Goal: Information Seeking & Learning: Learn about a topic

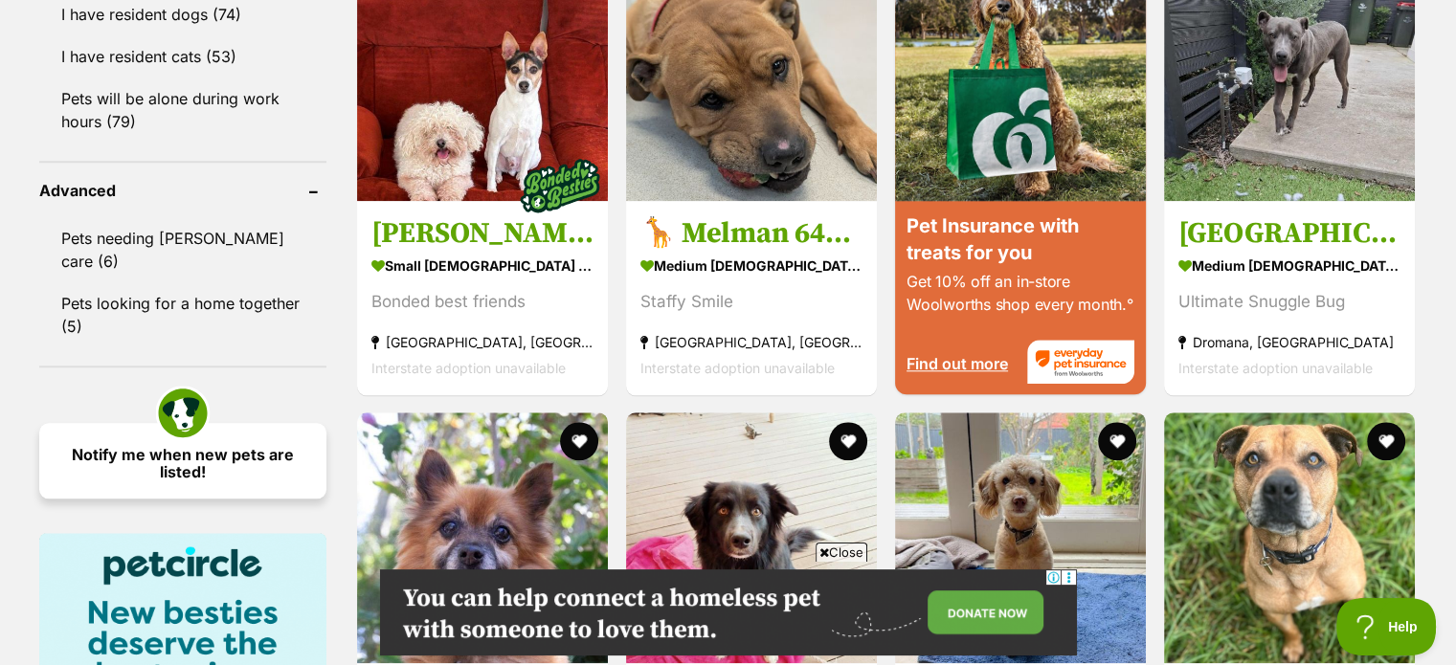
click at [188, 423] on link "Notify me when new pets are listed!" at bounding box center [182, 461] width 287 height 76
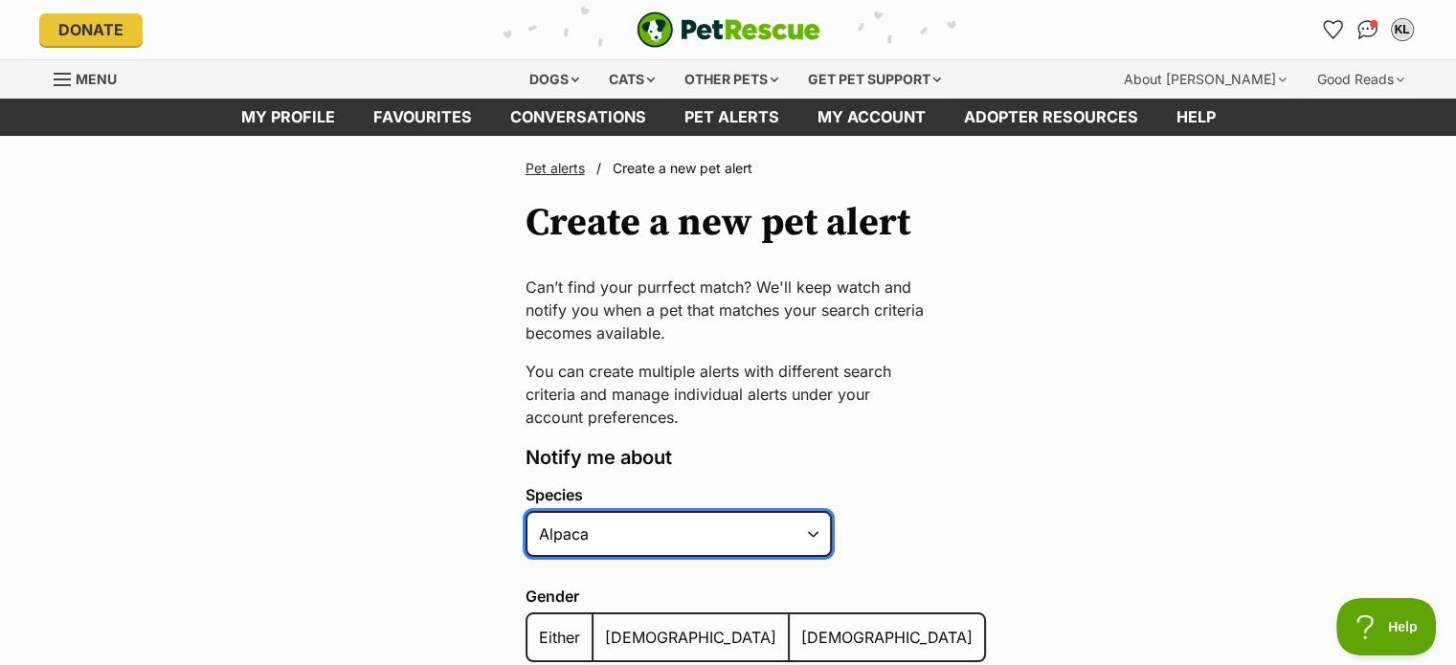
click at [816, 531] on select "Alpaca Bird Cat Chicken Cow Dog Donkey Duck Ferret Fish Goat Goose Guinea Fowl …" at bounding box center [679, 534] width 306 height 46
select select "1"
click at [526, 511] on select "Alpaca Bird Cat Chicken Cow Dog Donkey Duck Ferret Fish Goat Goose Guinea Fowl …" at bounding box center [679, 534] width 306 height 46
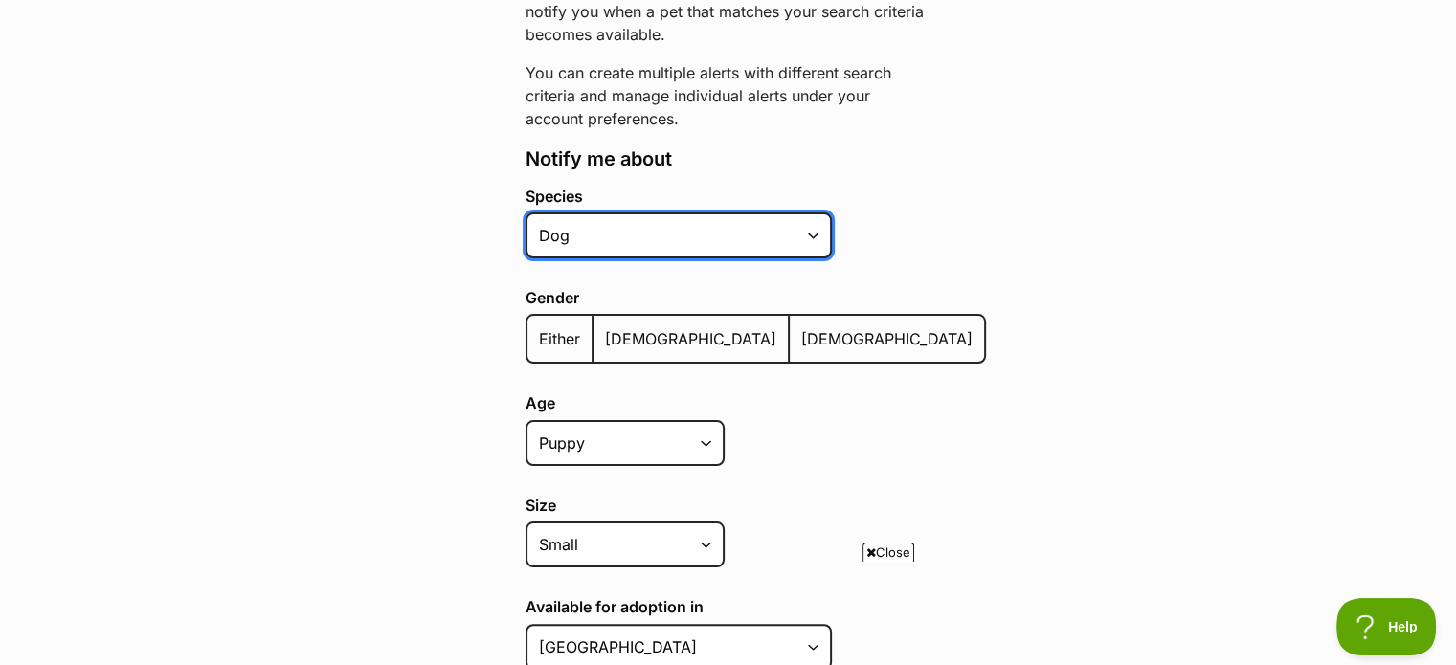
scroll to position [303, 0]
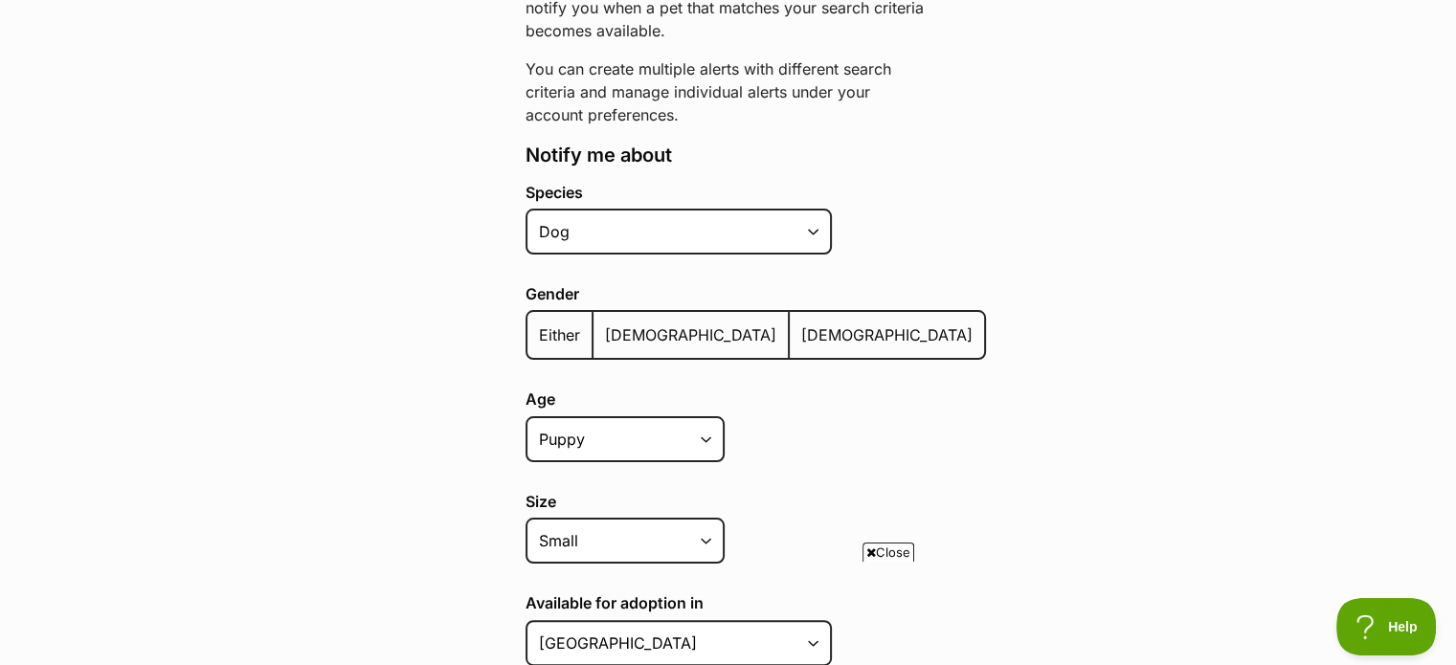
click at [567, 341] on span "Either" at bounding box center [559, 335] width 41 height 19
click at [538, 324] on input "Either" at bounding box center [538, 323] width 0 height 1
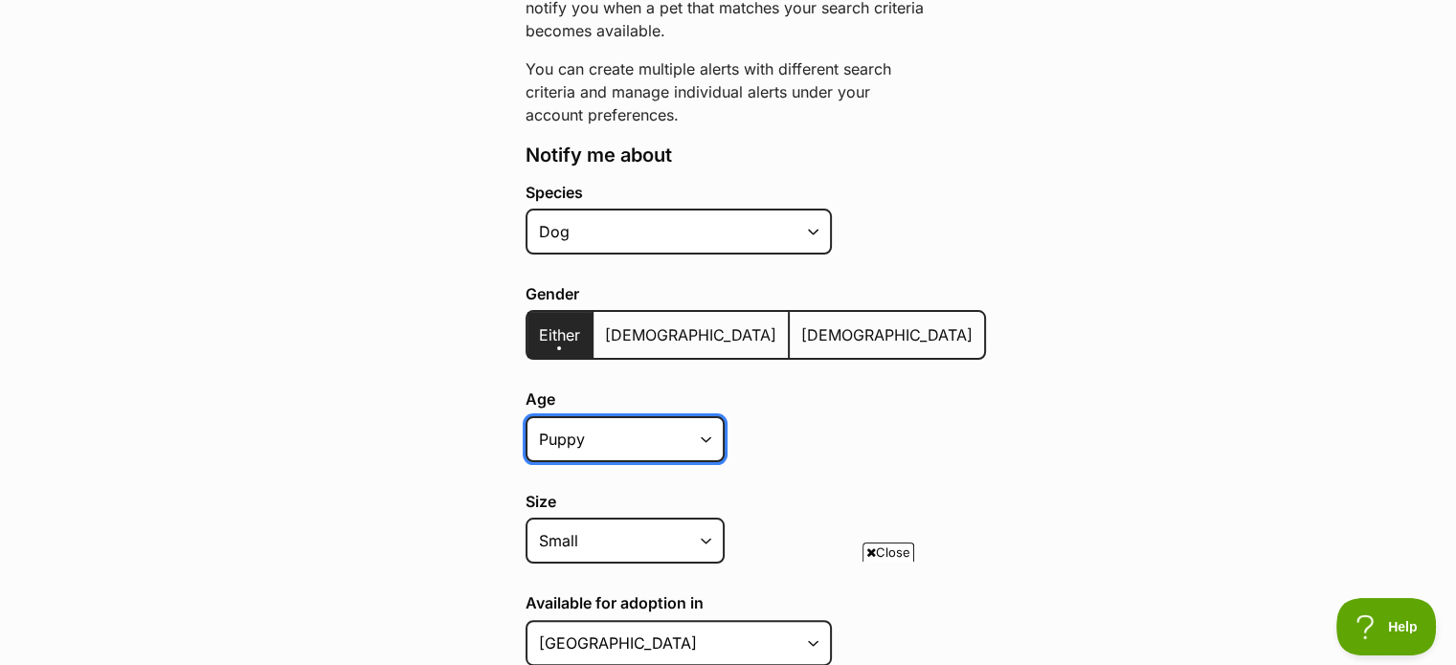
click at [706, 436] on select "Puppy Adult Senior All ages" at bounding box center [625, 439] width 199 height 46
select select "adult"
click at [526, 416] on select "Puppy Adult Senior All ages" at bounding box center [625, 439] width 199 height 46
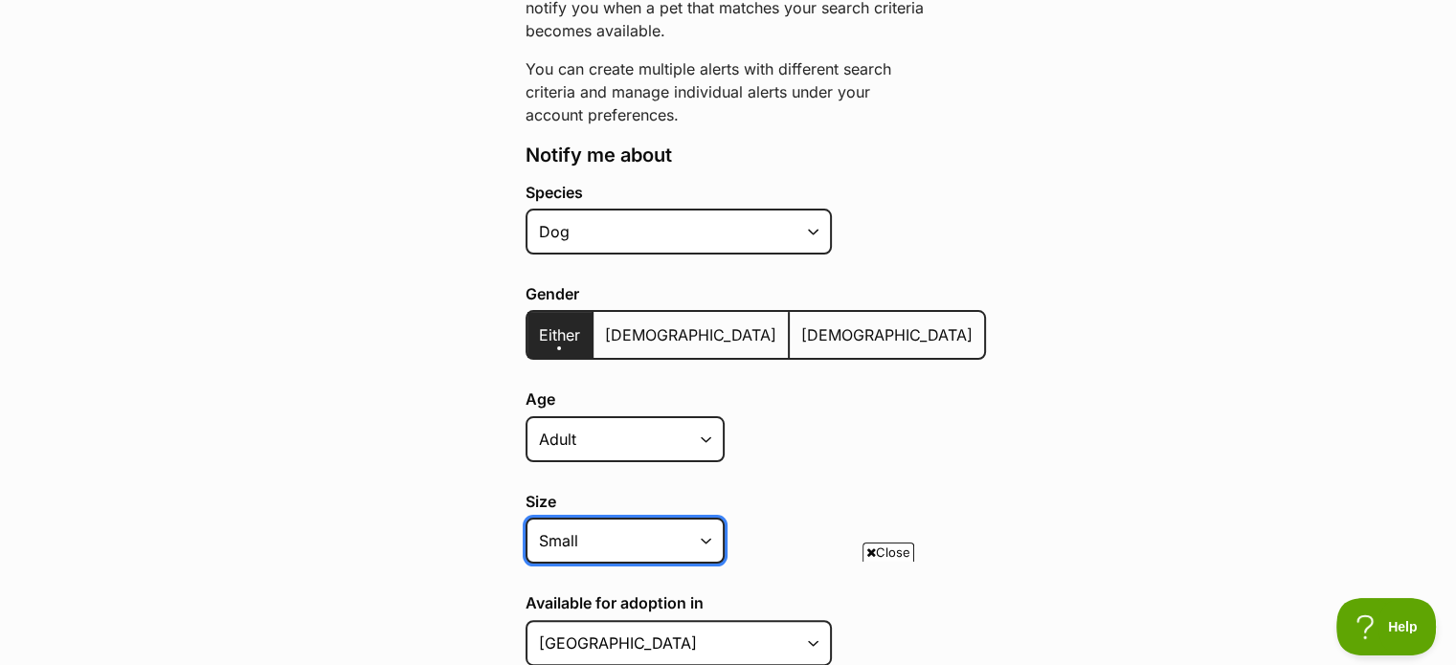
click at [705, 532] on select "Small Medium Large All sizes" at bounding box center [625, 541] width 199 height 46
click at [526, 518] on select "Small Medium Large All sizes" at bounding box center [625, 541] width 199 height 46
click at [708, 540] on select "Small Medium Large All sizes" at bounding box center [625, 541] width 199 height 46
select select "small"
click at [526, 518] on select "Small Medium Large All sizes" at bounding box center [625, 541] width 199 height 46
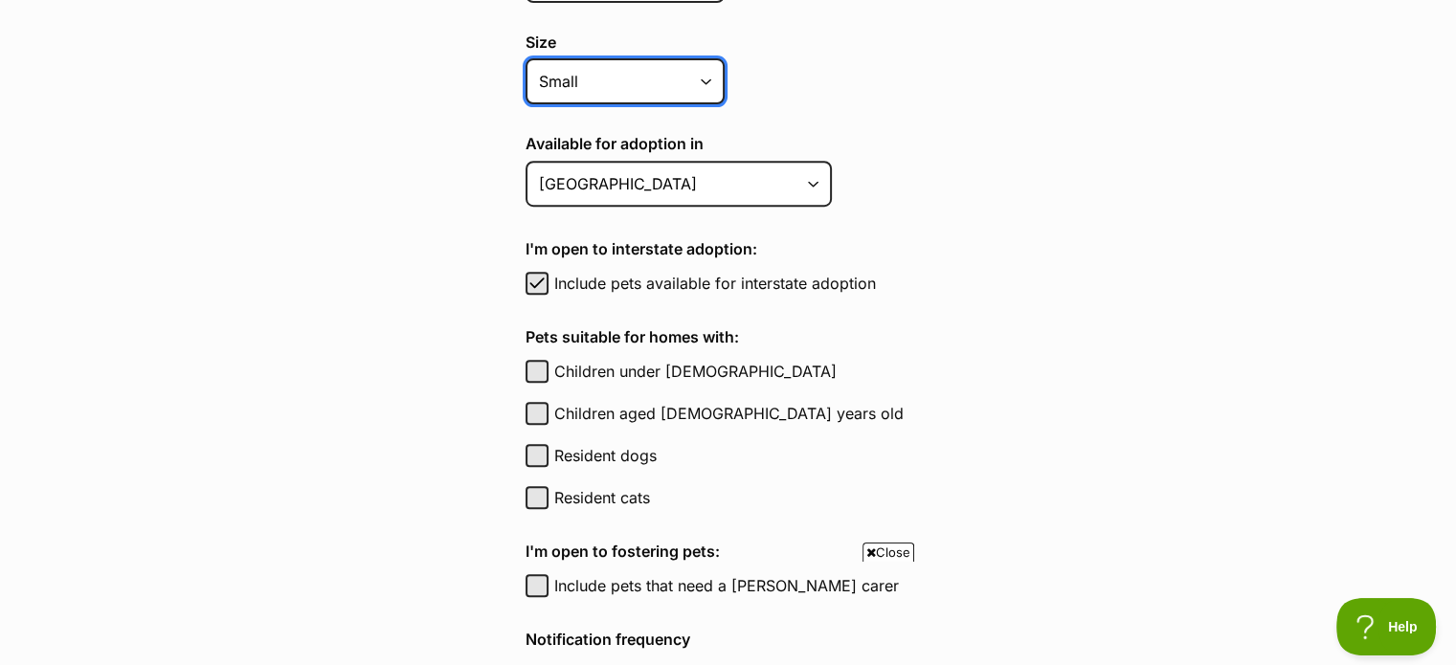
scroll to position [766, 0]
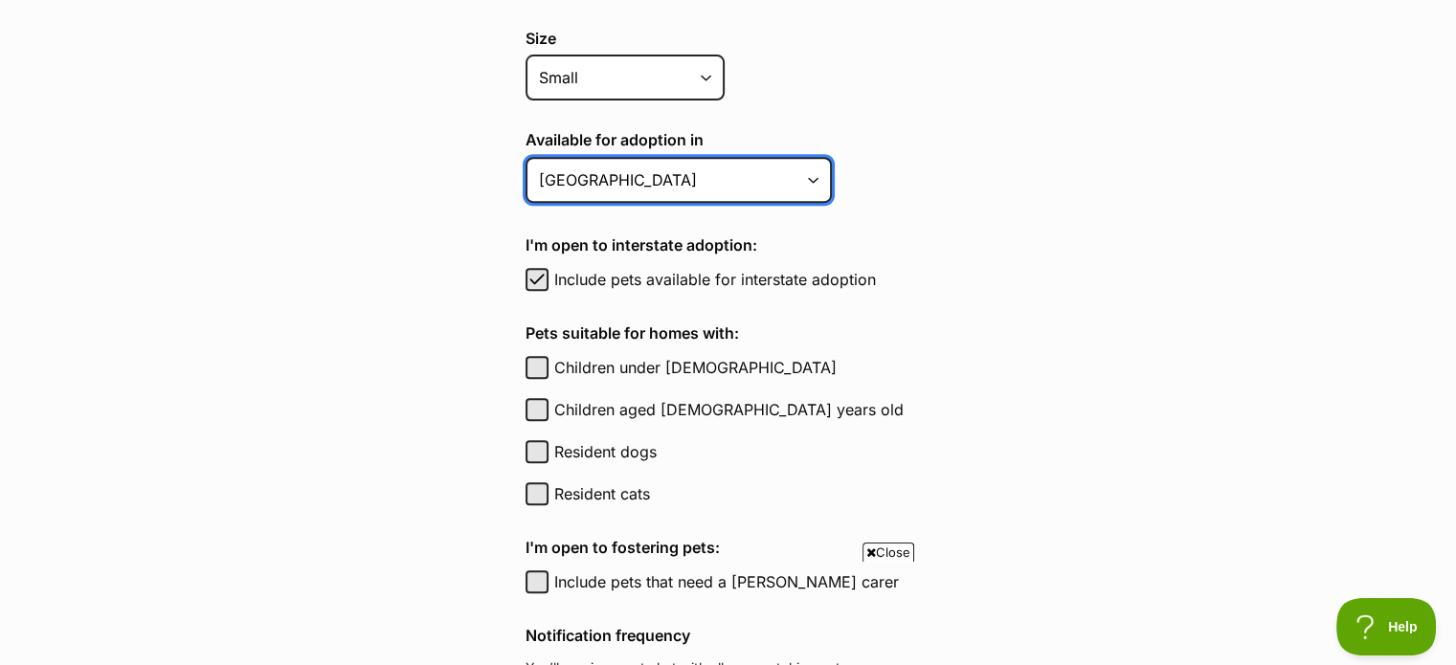
click at [808, 173] on select "Australian Capital Territory New South Wales Northern Territory Queensland Sout…" at bounding box center [679, 180] width 306 height 46
select select "2"
click at [526, 157] on select "Australian Capital Territory New South Wales Northern Territory Queensland Sout…" at bounding box center [679, 180] width 306 height 46
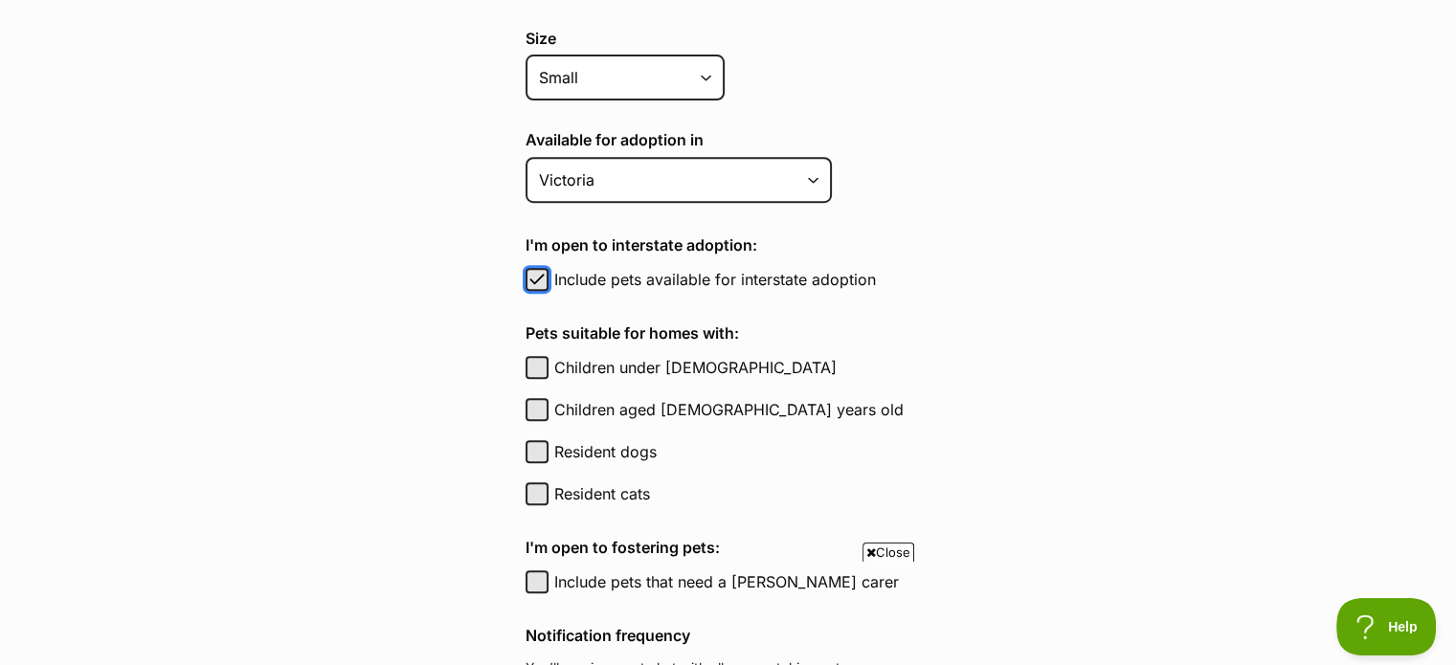
click at [544, 270] on span "button" at bounding box center [537, 279] width 19 height 23
checkbox input "false"
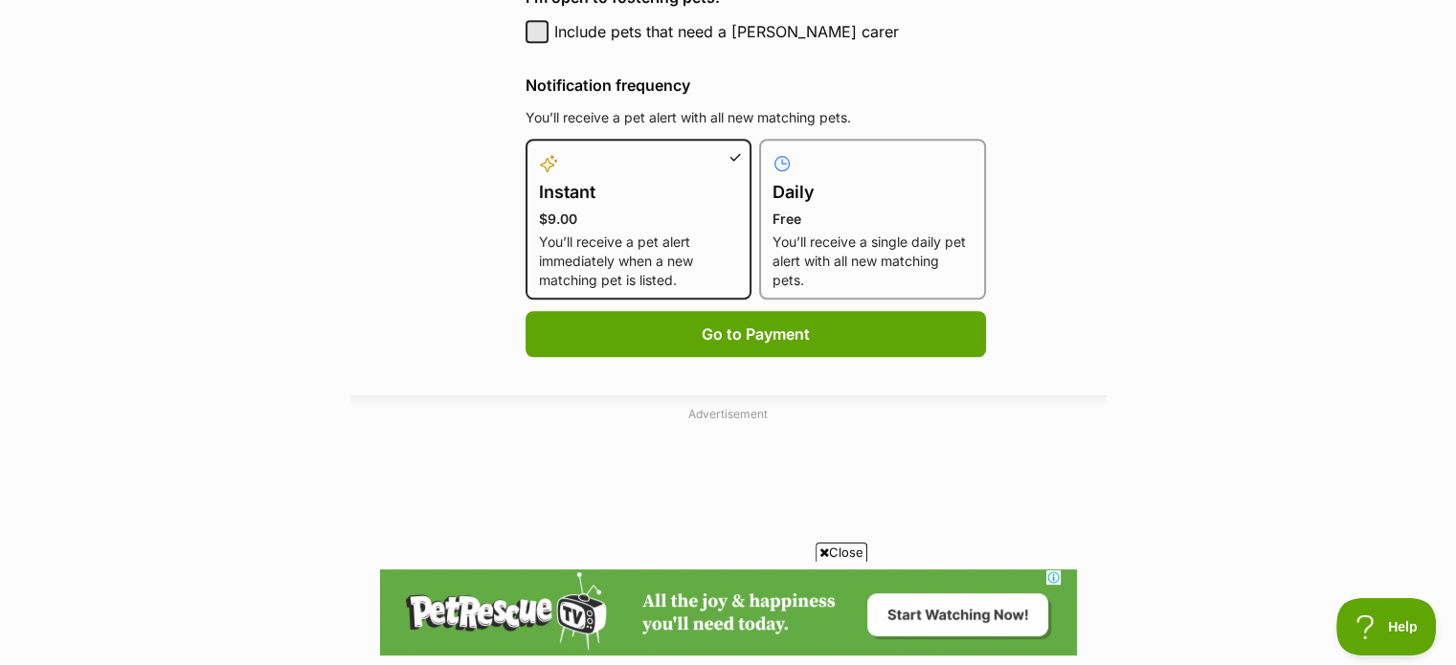
scroll to position [0, 0]
click at [773, 187] on h4 "Daily" at bounding box center [873, 192] width 200 height 27
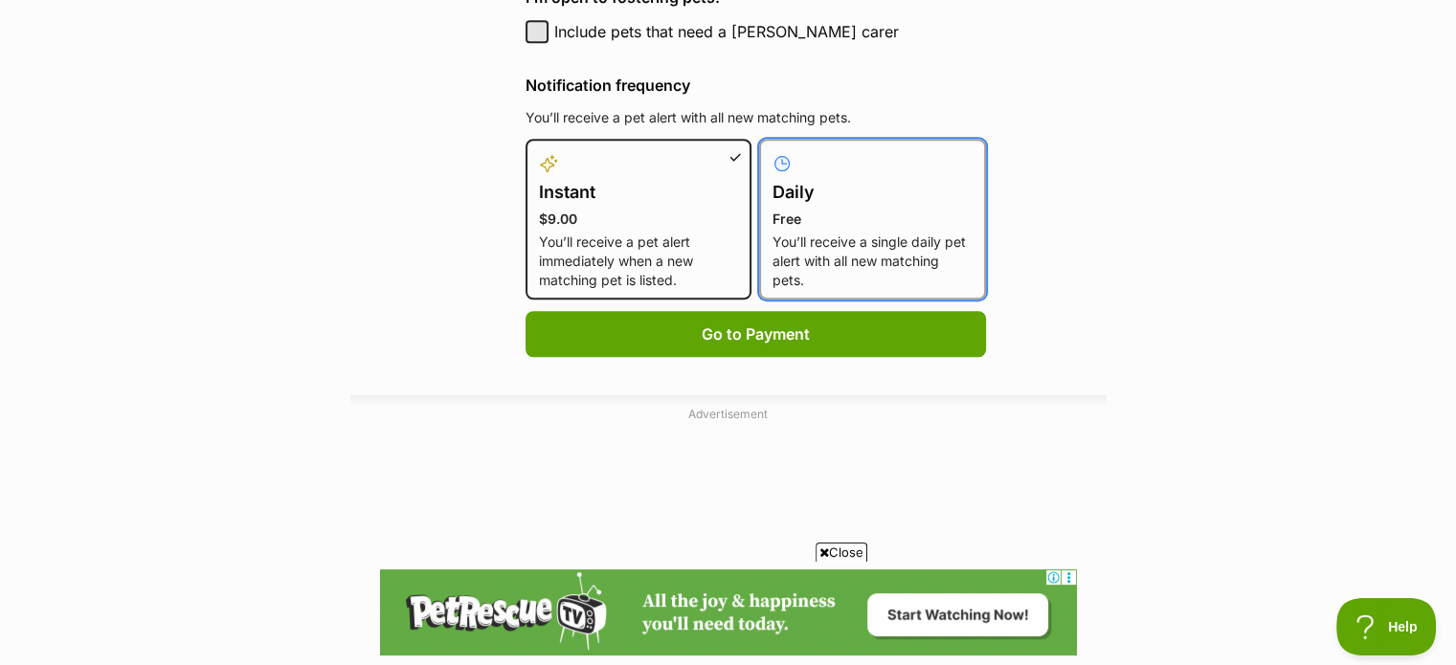
click at [771, 151] on input "Daily Free You’ll receive a single daily pet alert with all new matching pets." at bounding box center [771, 150] width 1 height 1
radio input "true"
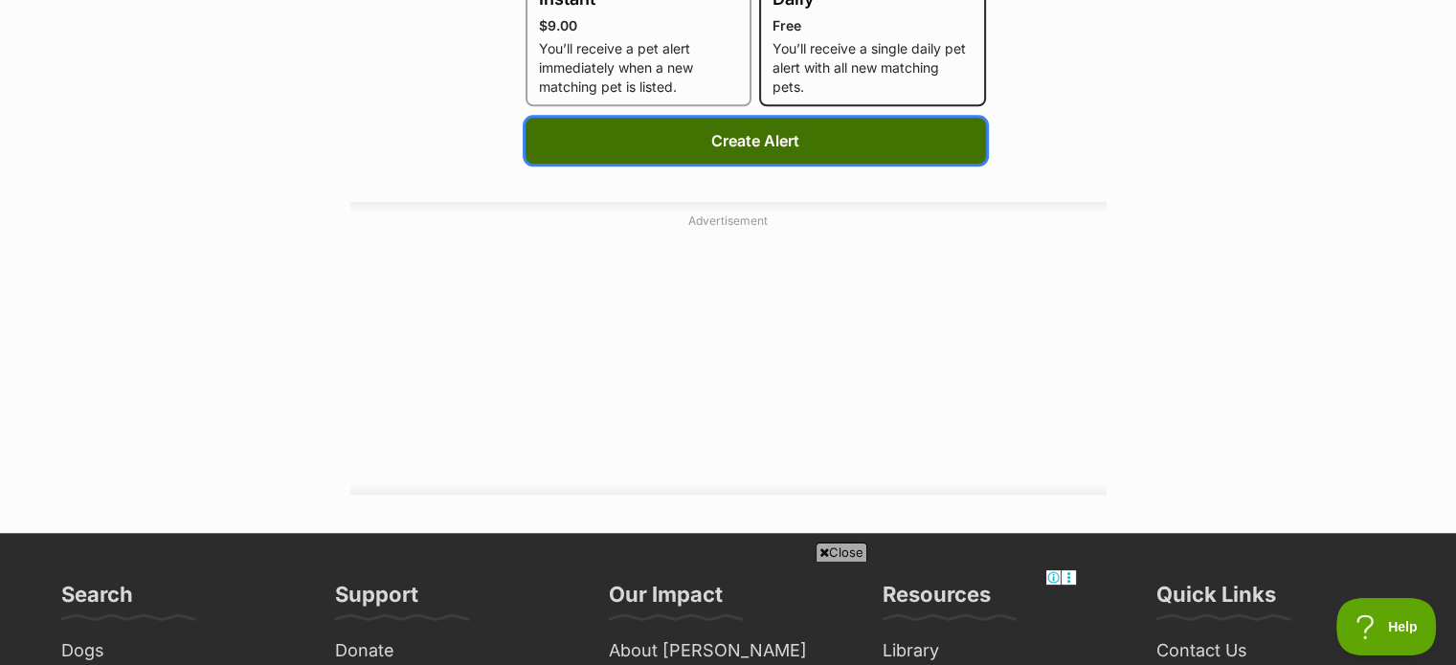
click at [797, 141] on button "Create Alert" at bounding box center [756, 141] width 461 height 46
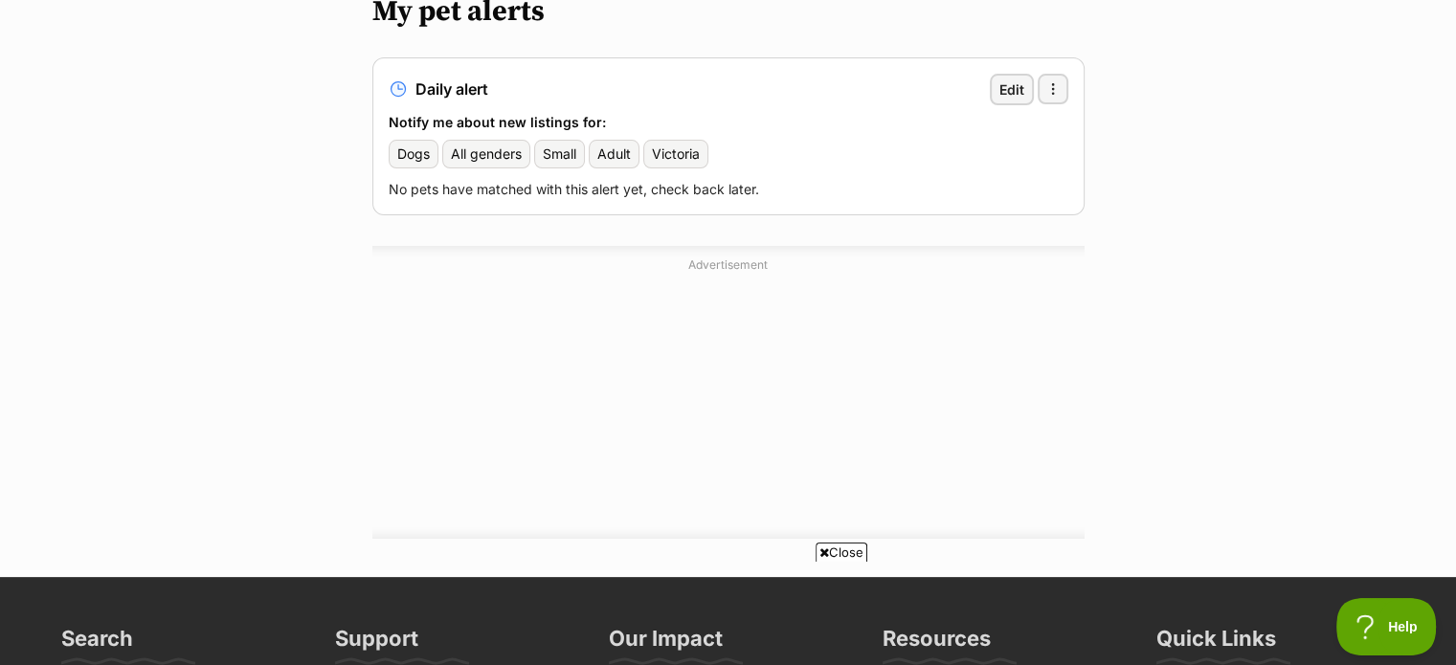
scroll to position [383, 0]
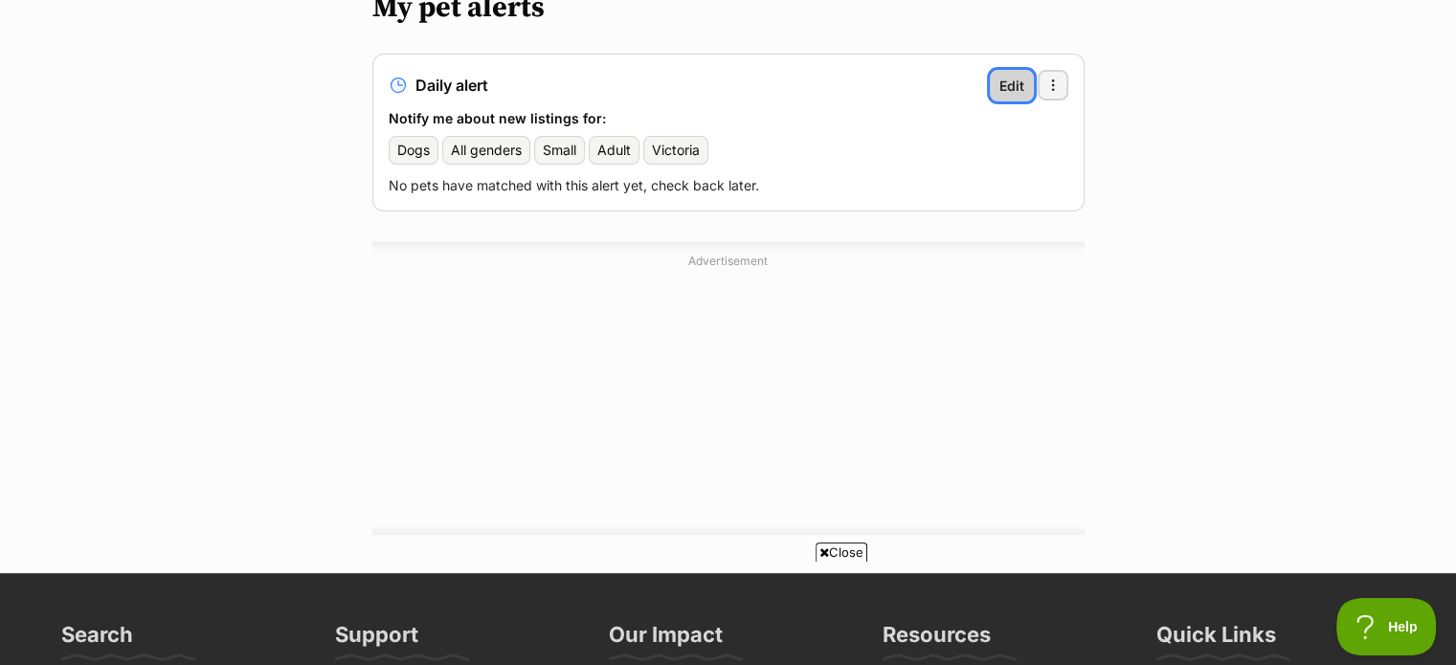
click at [1022, 76] on span "Edit" at bounding box center [1012, 86] width 25 height 20
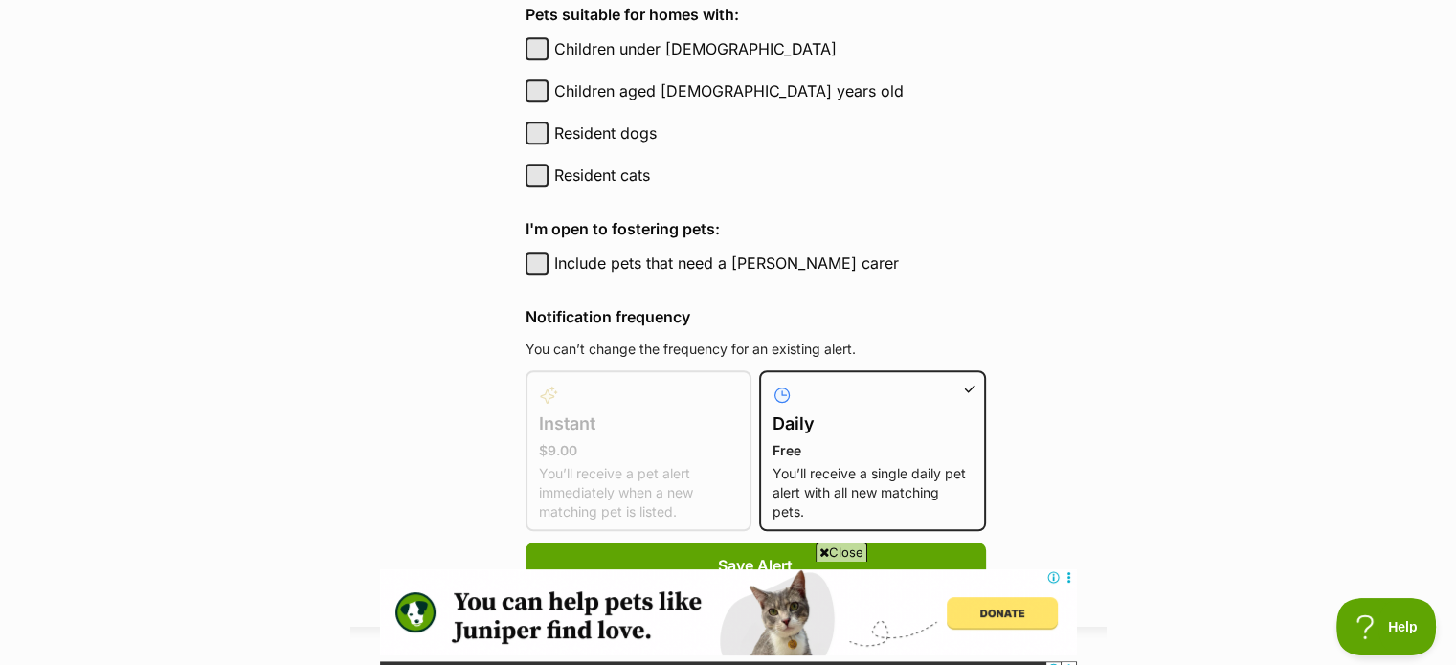
scroll to position [1134, 0]
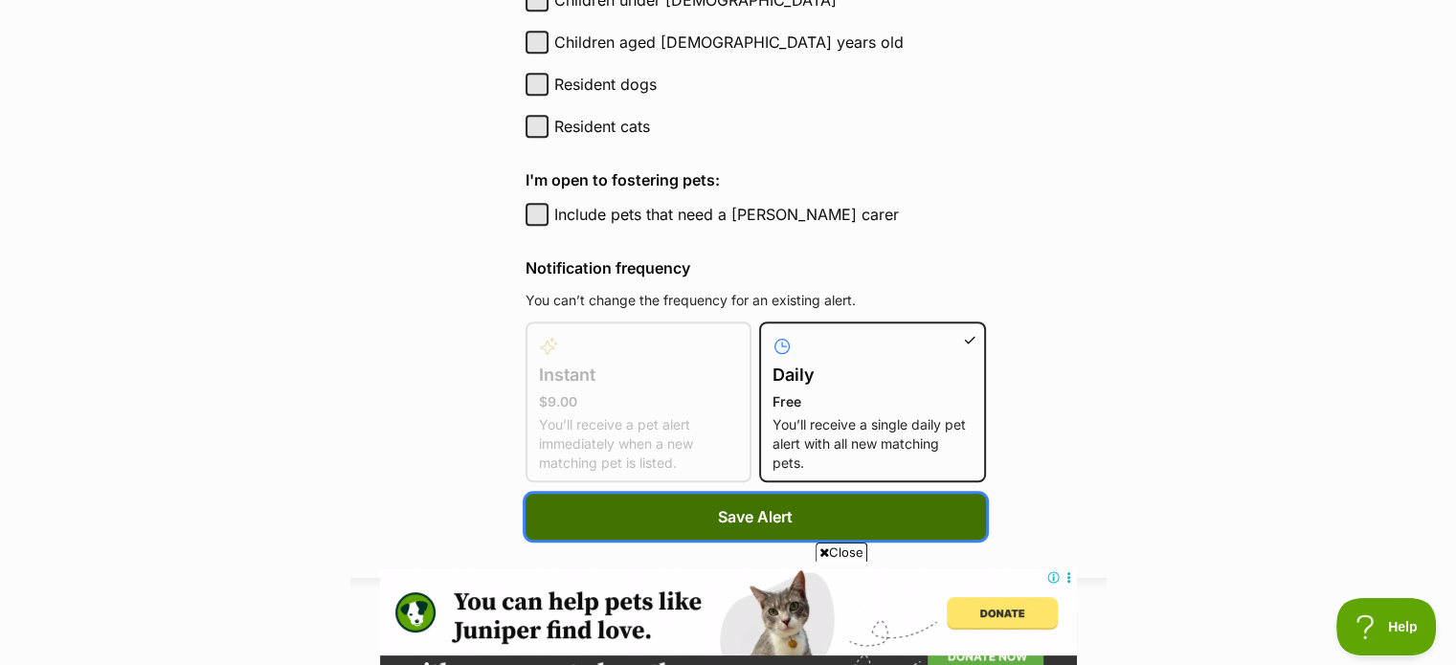
click at [758, 515] on span "Save Alert" at bounding box center [755, 516] width 75 height 23
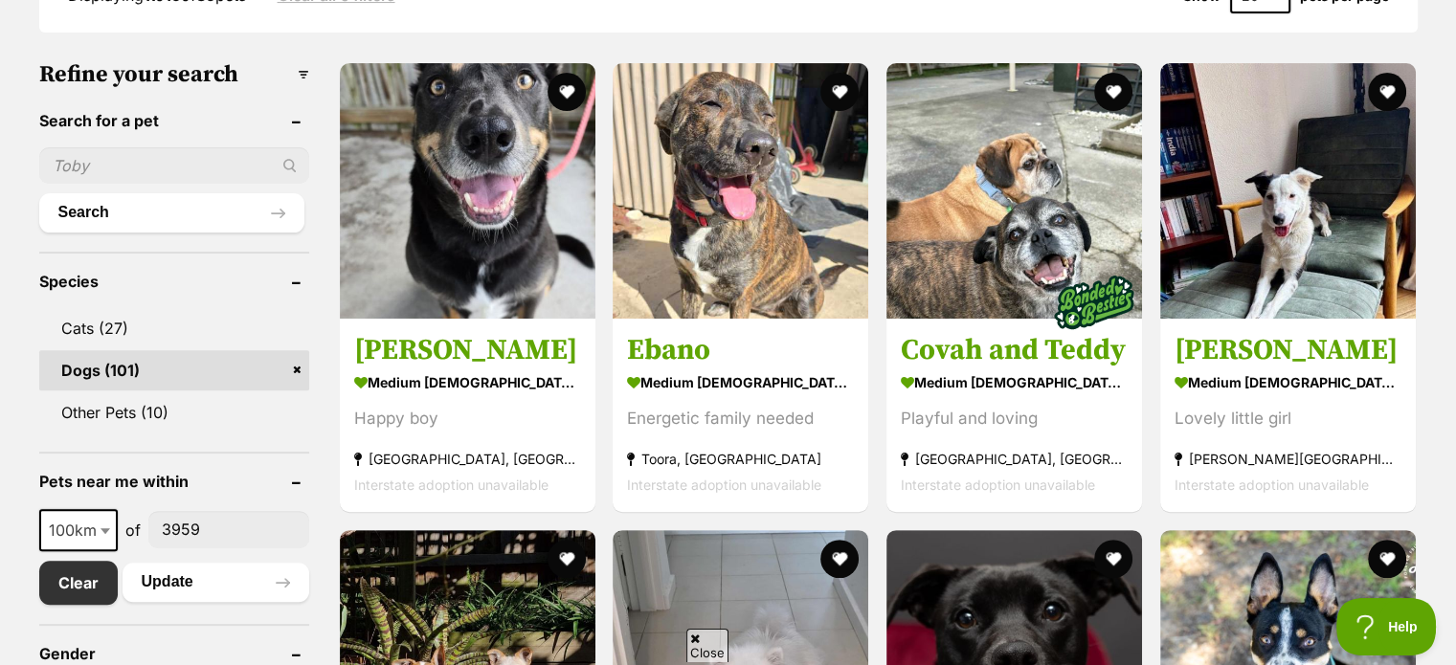
scroll to position [567, 0]
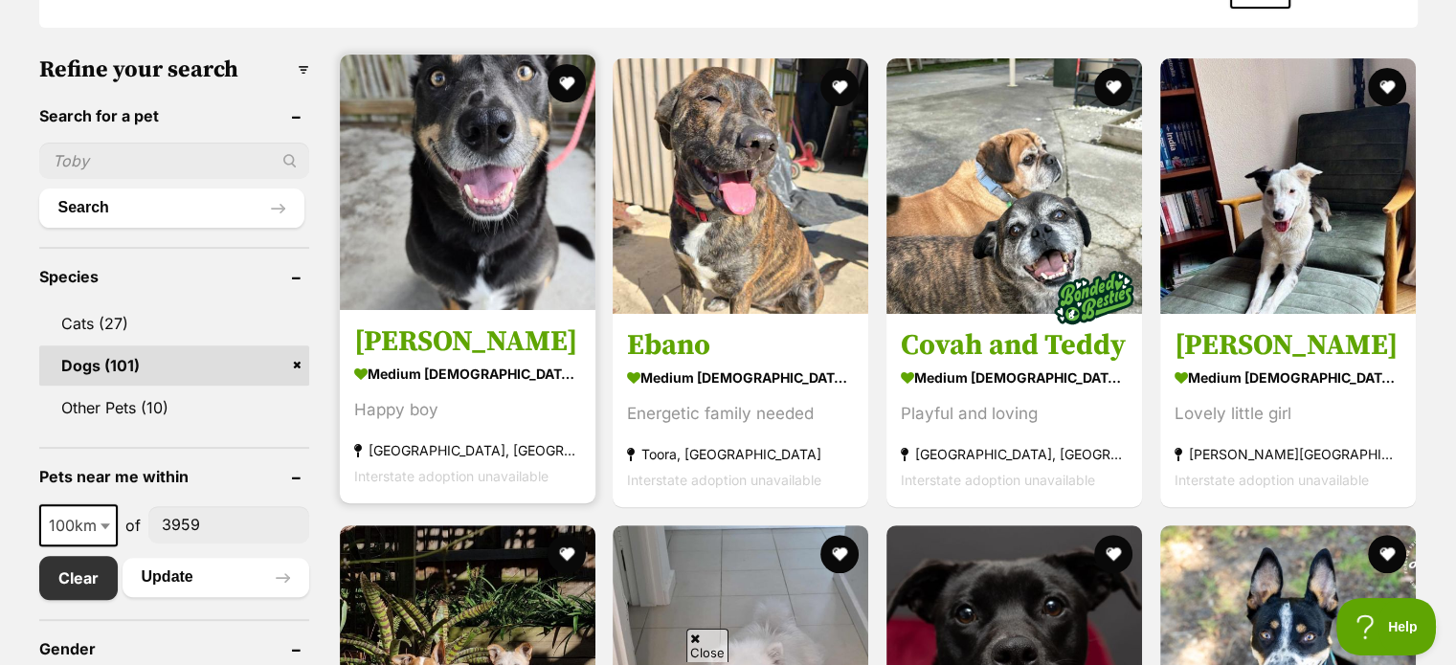
click at [450, 372] on strong "medium [DEMOGRAPHIC_DATA] Dog" at bounding box center [467, 374] width 227 height 28
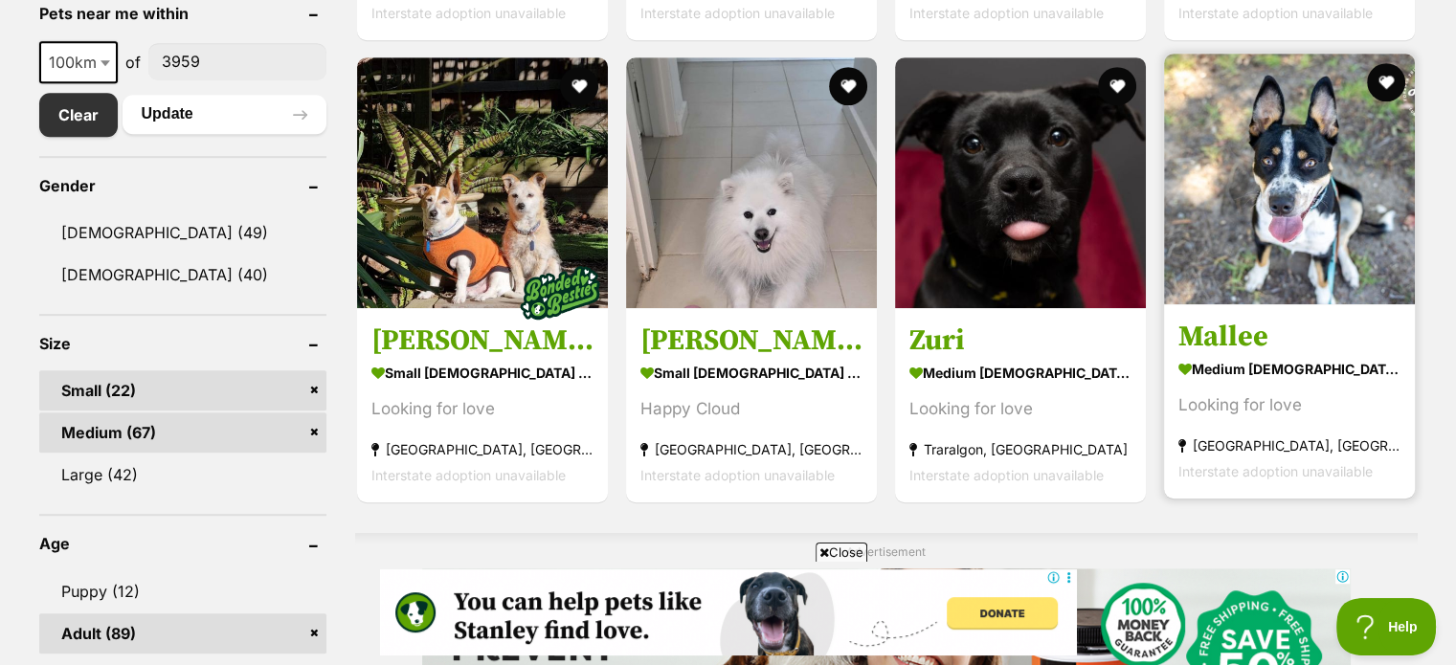
click at [1229, 333] on h3 "Mallee" at bounding box center [1290, 337] width 222 height 36
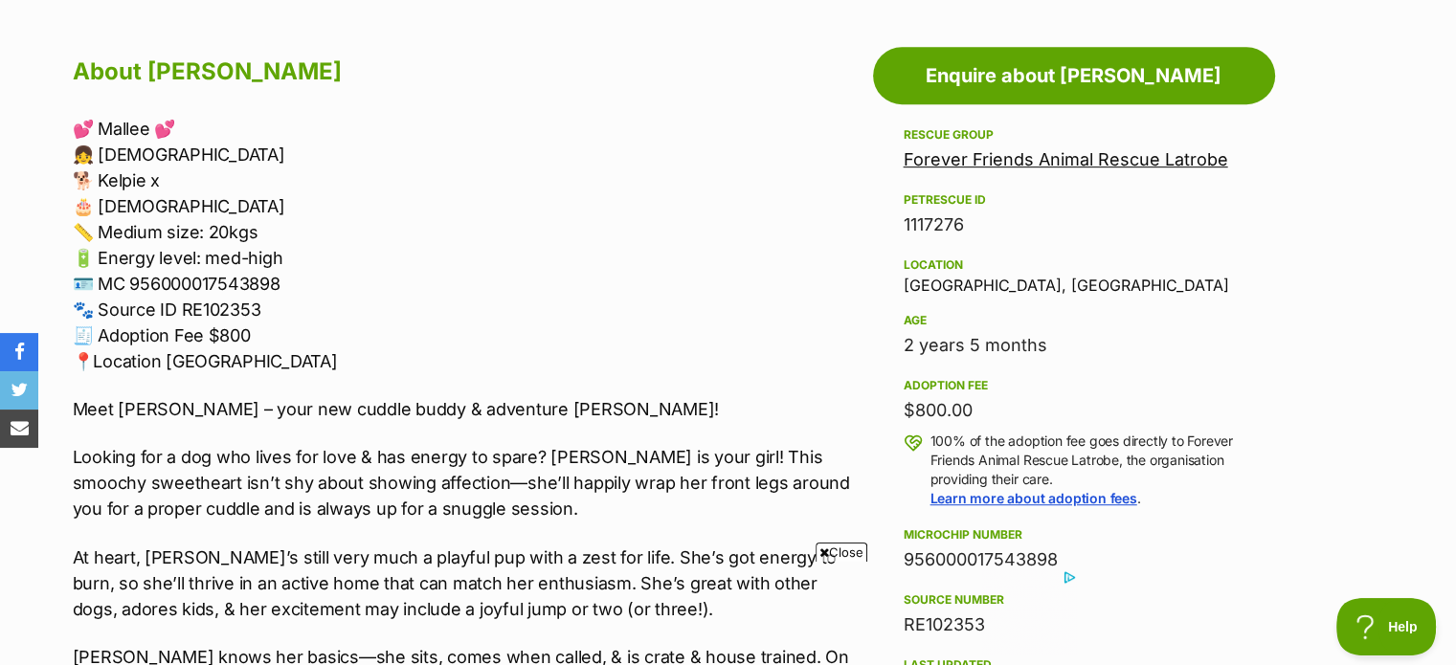
drag, startPoint x: 1463, startPoint y: 113, endPoint x: 1450, endPoint y: 287, distance: 174.7
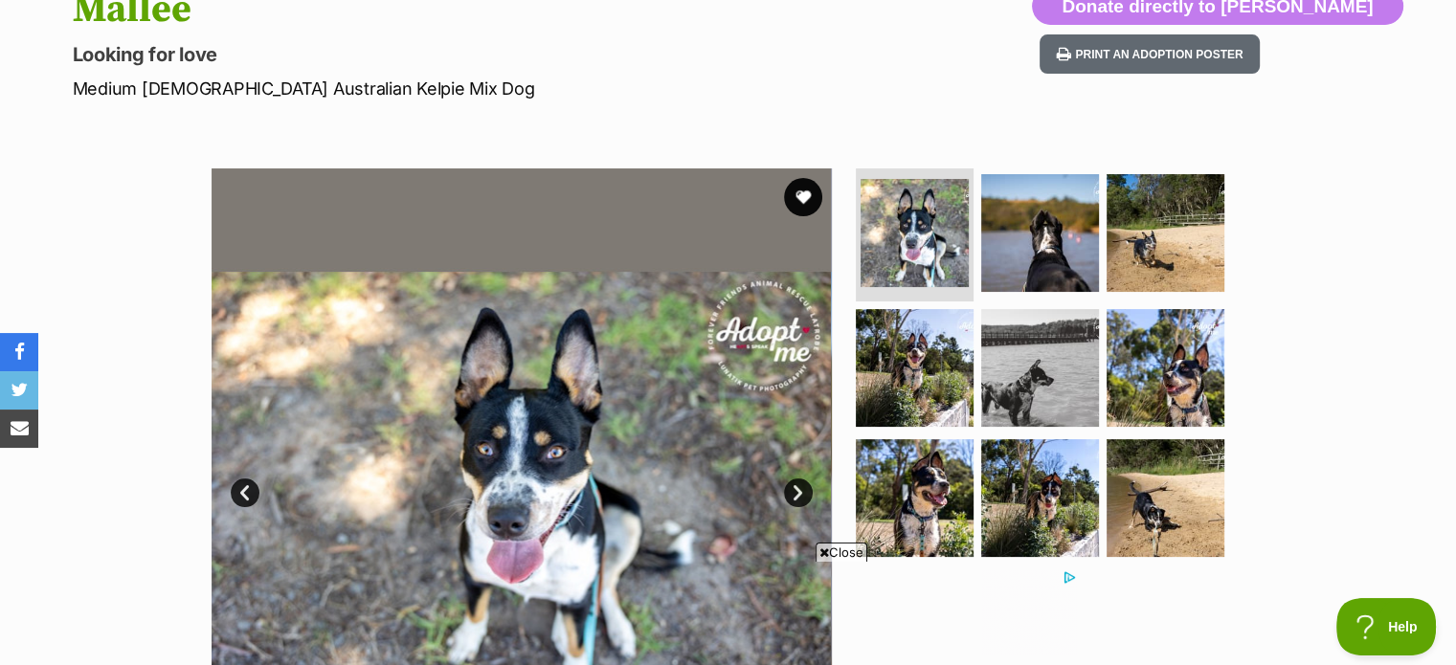
scroll to position [206, 0]
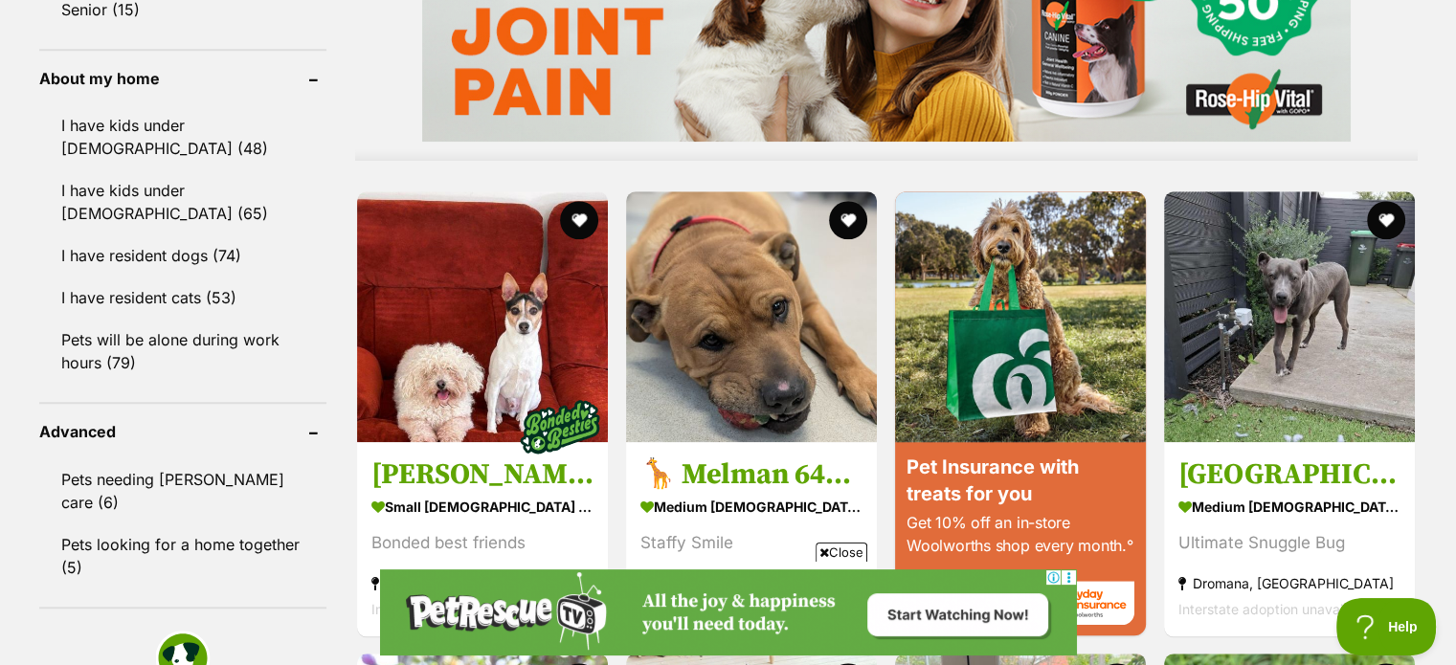
drag, startPoint x: 1442, startPoint y: 273, endPoint x: 1437, endPoint y: 321, distance: 48.1
click at [1437, 321] on div "Displaying 1 to 19 of 89 pets Clear all 6 filters Show 20 40 60 pets per page V…" at bounding box center [728, 426] width 1456 height 3299
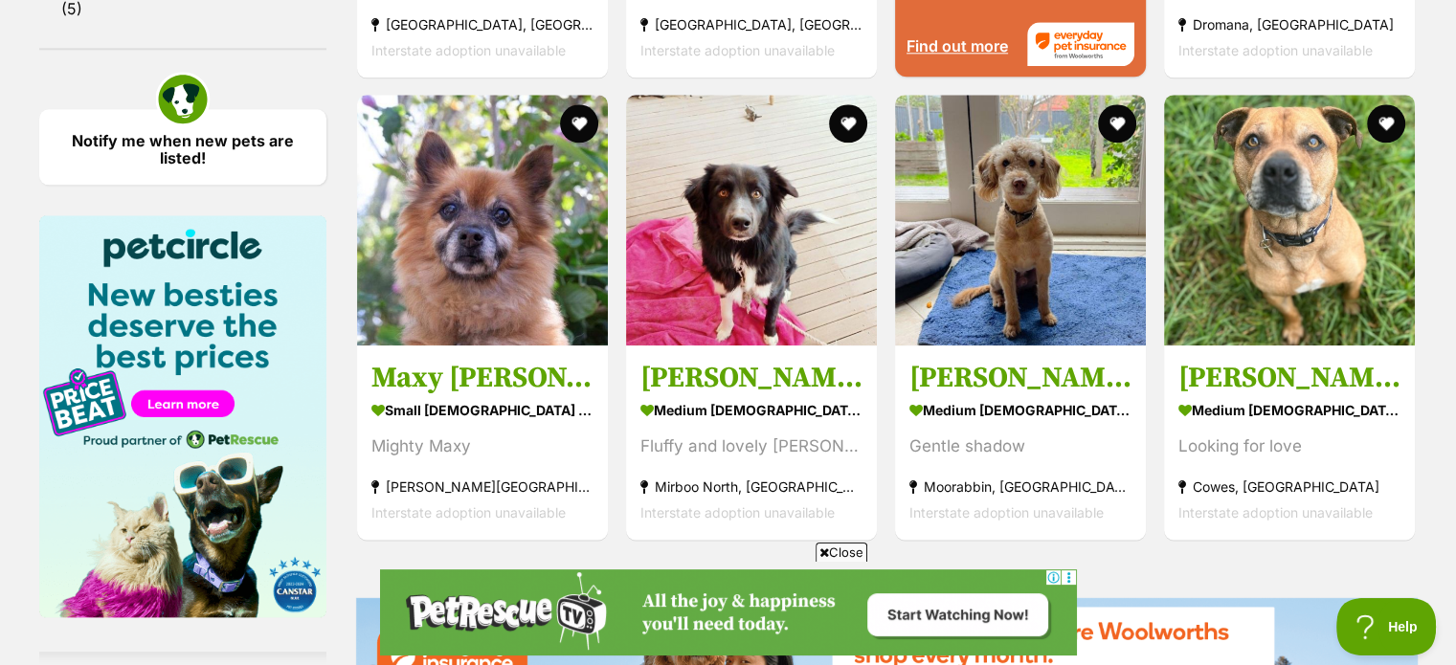
scroll to position [2275, 0]
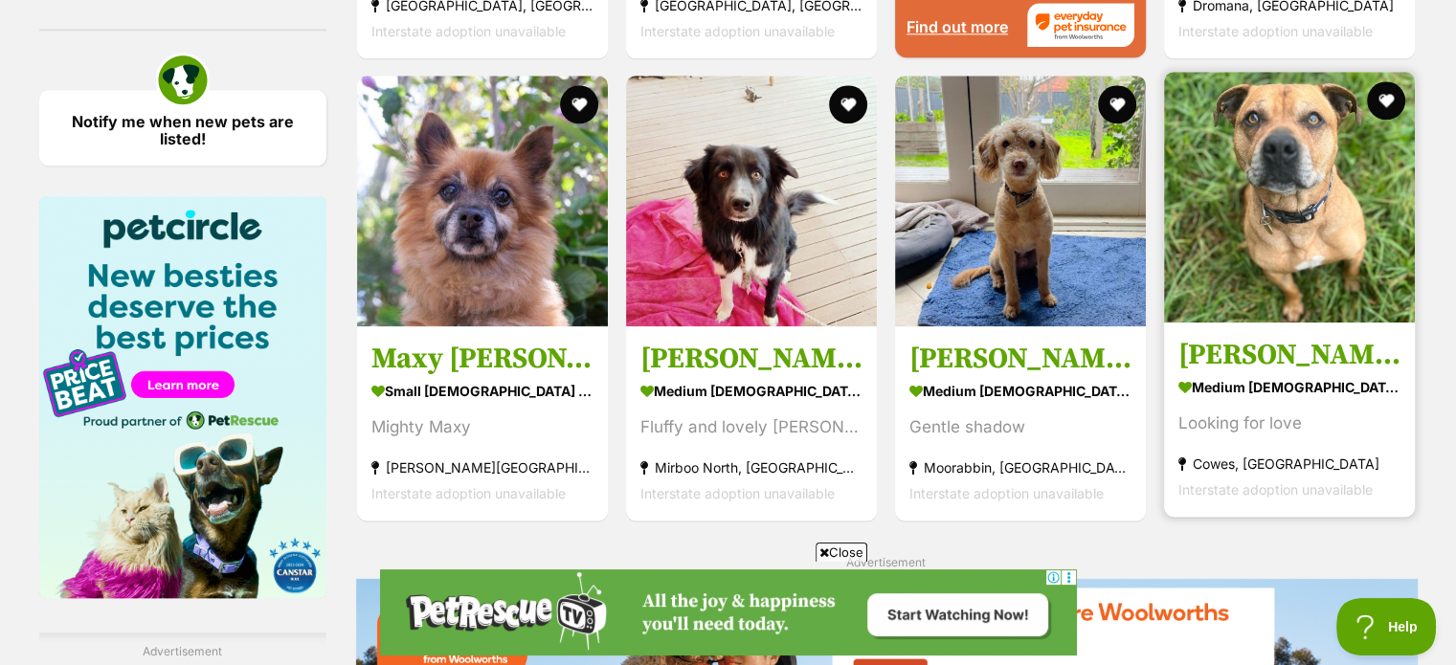
click at [1232, 362] on h3 "[PERSON_NAME]" at bounding box center [1290, 355] width 222 height 36
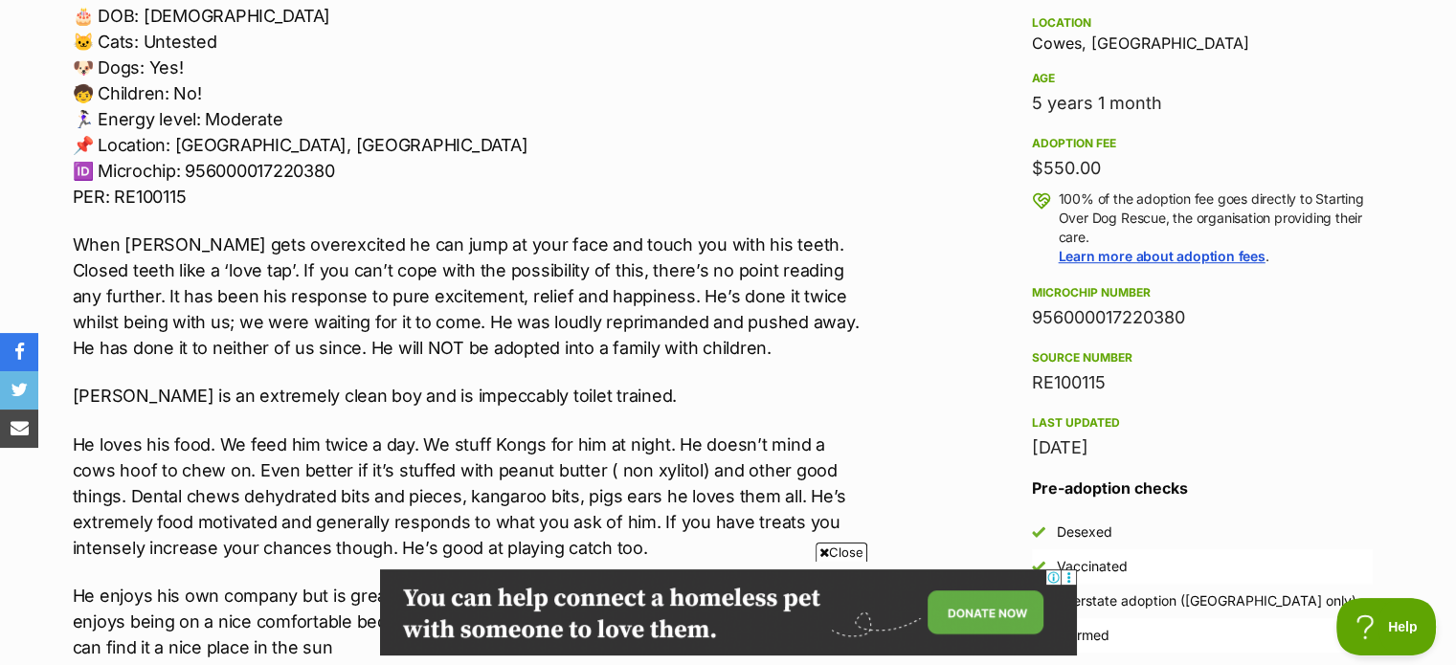
scroll to position [1276, 0]
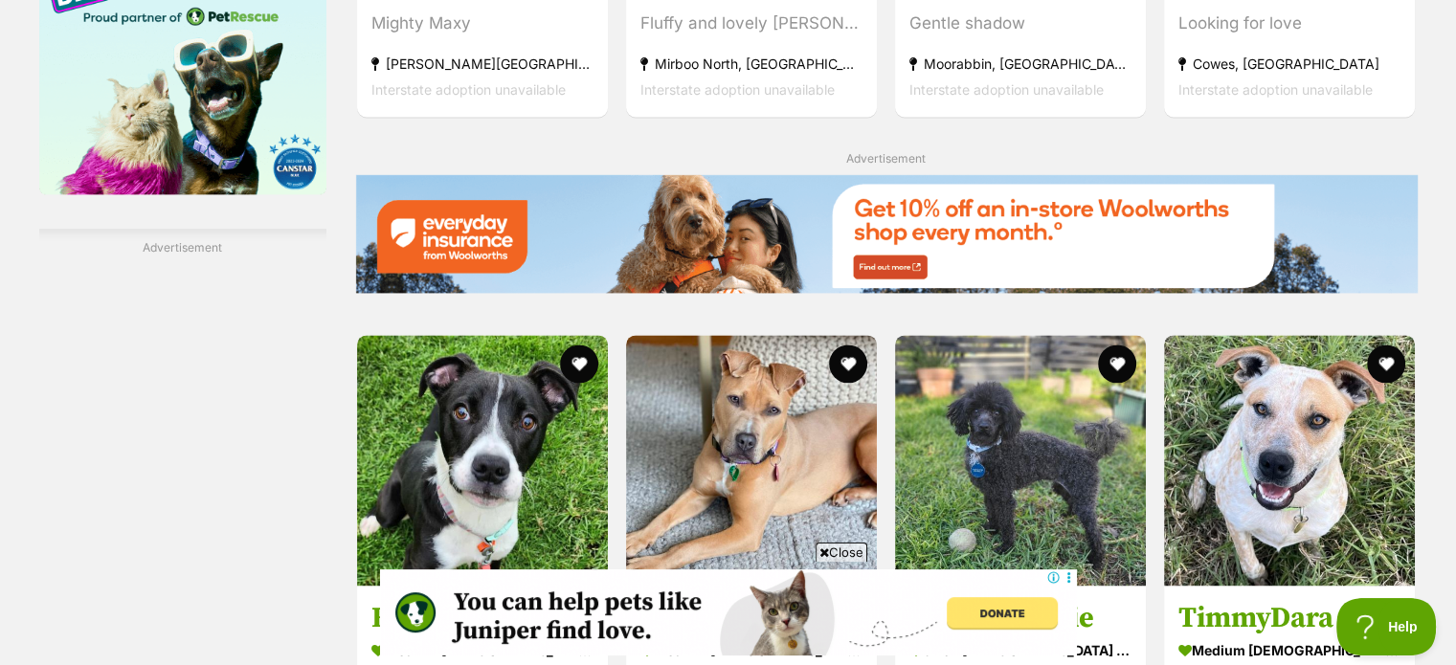
scroll to position [2691, 0]
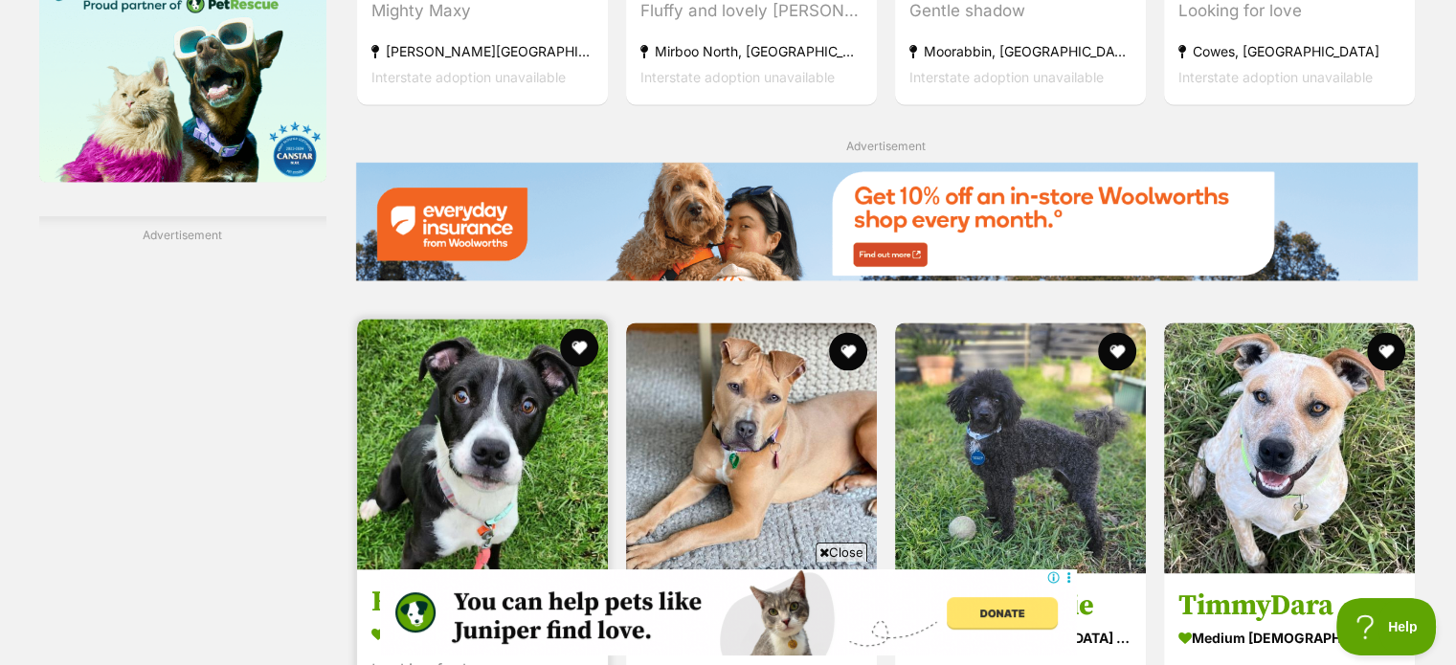
click at [423, 620] on strong "medium [DEMOGRAPHIC_DATA] Dog" at bounding box center [482, 634] width 222 height 28
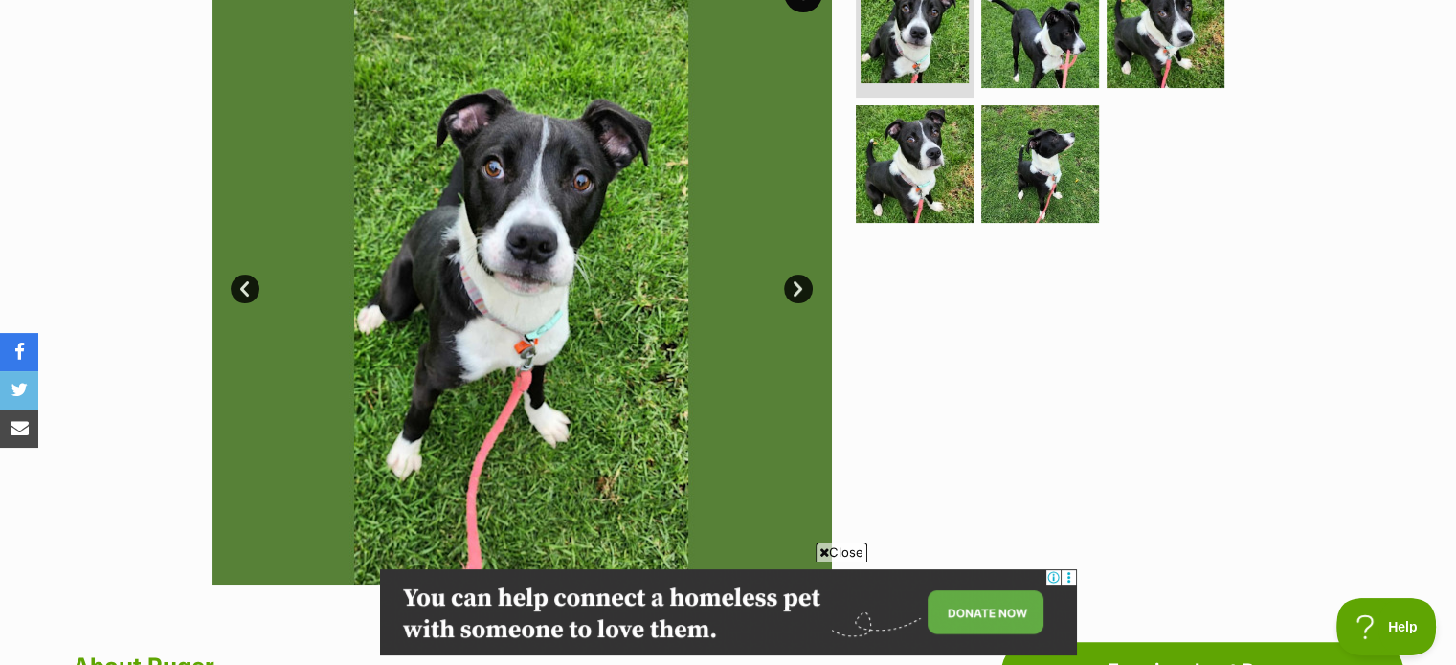
scroll to position [424, 0]
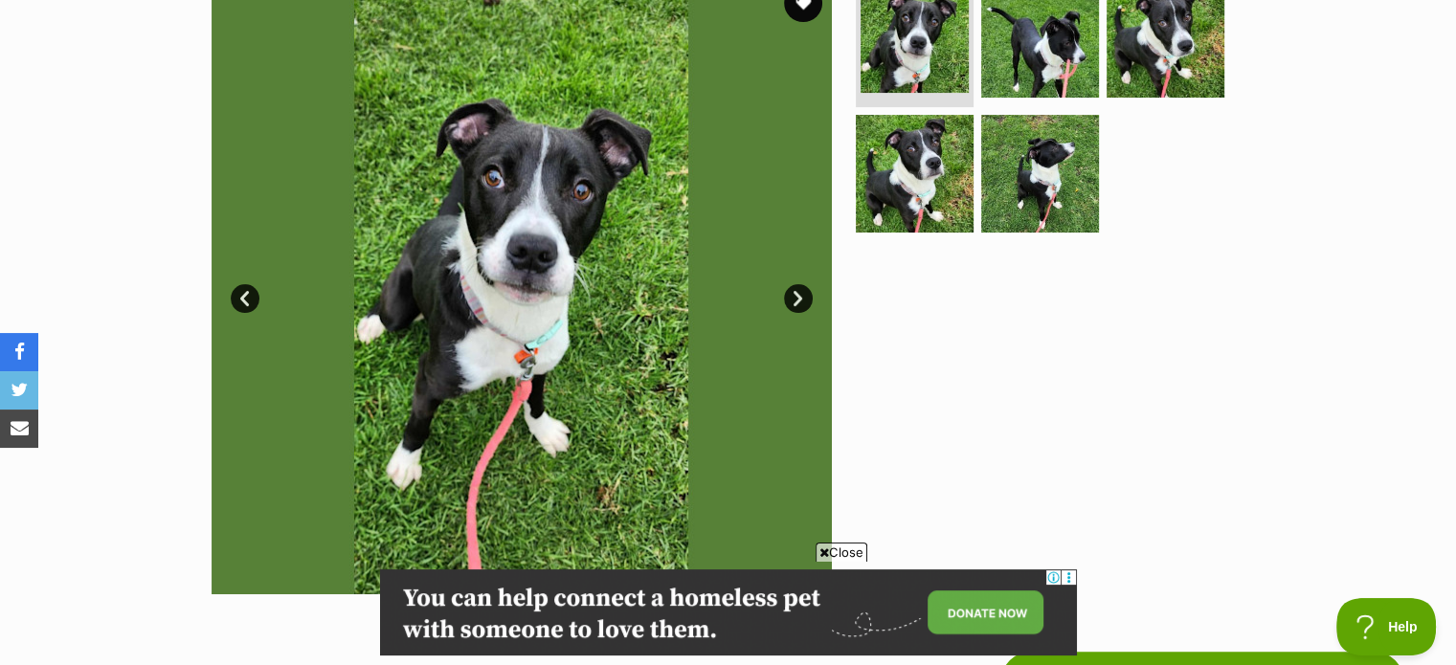
drag, startPoint x: 1461, startPoint y: 30, endPoint x: 1470, endPoint y: 110, distance: 80.9
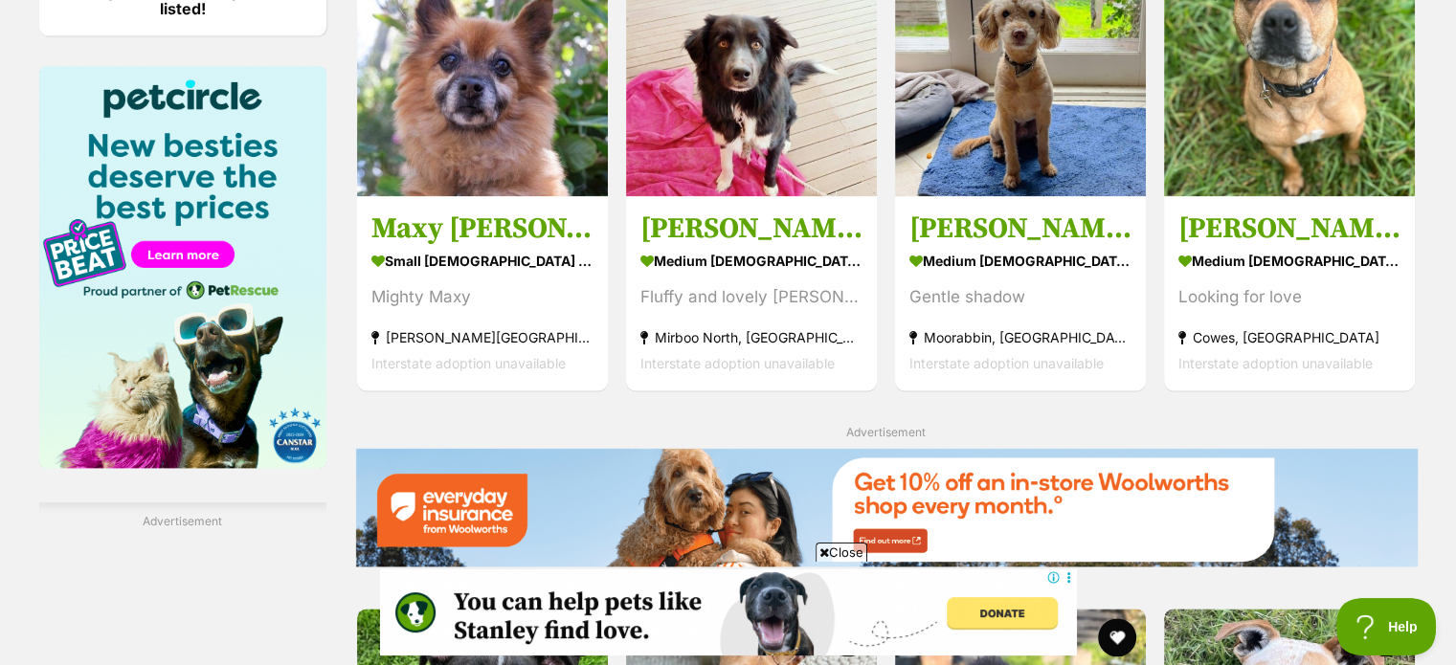
scroll to position [2412, 0]
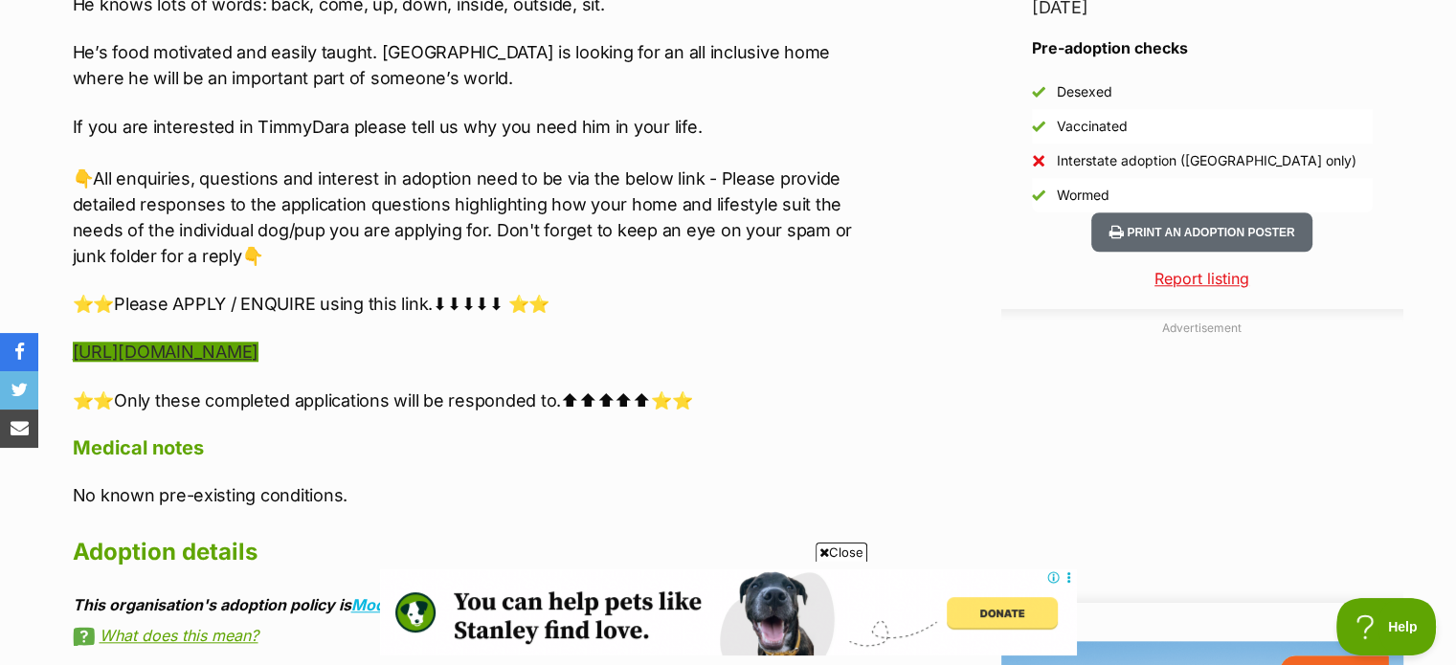
click at [258, 356] on link "https://www.startingoverdogrescue.org.au/adoption-application-form/" at bounding box center [166, 352] width 186 height 20
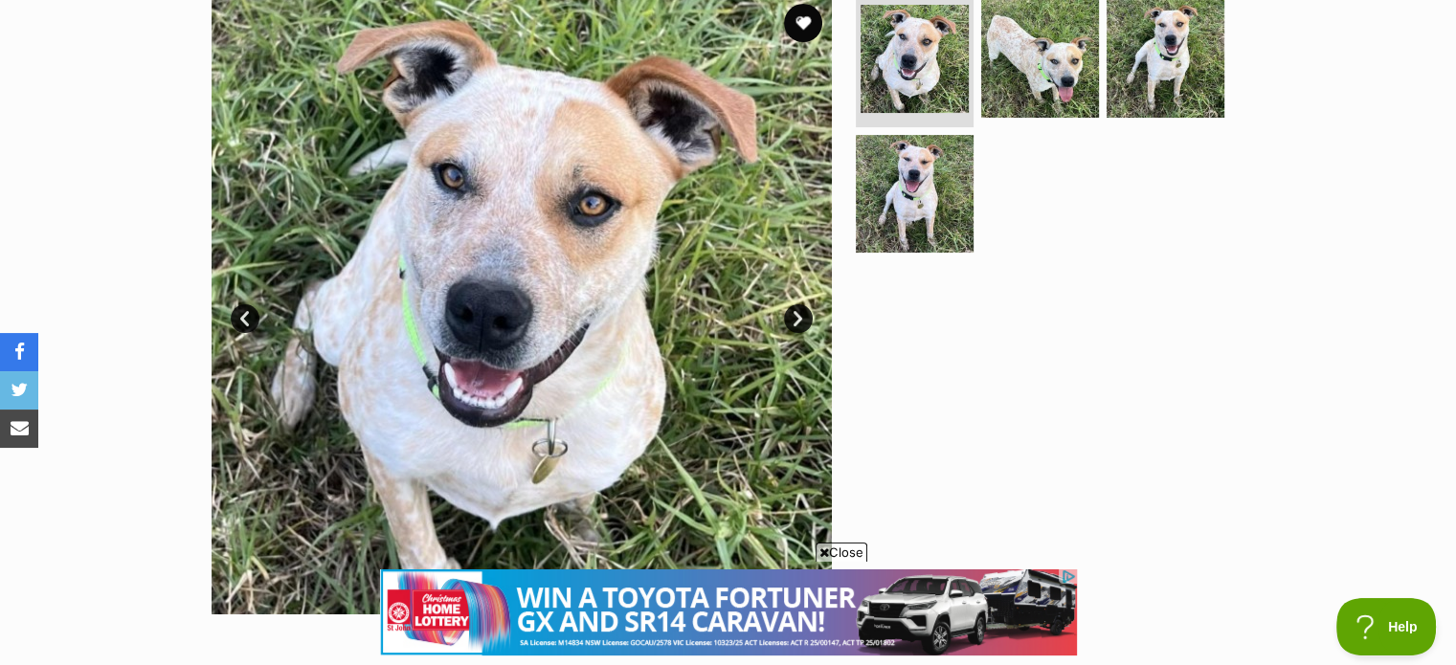
scroll to position [398, 0]
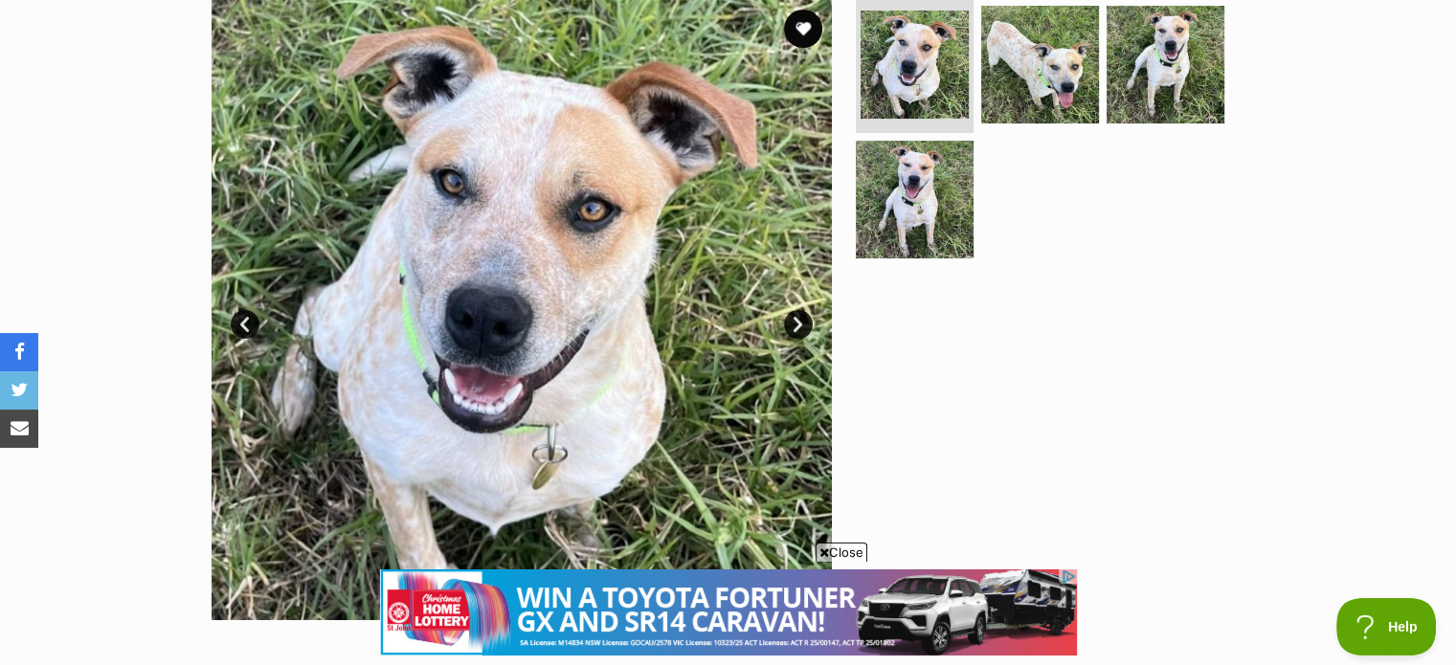
click at [803, 325] on link "Next" at bounding box center [798, 324] width 29 height 29
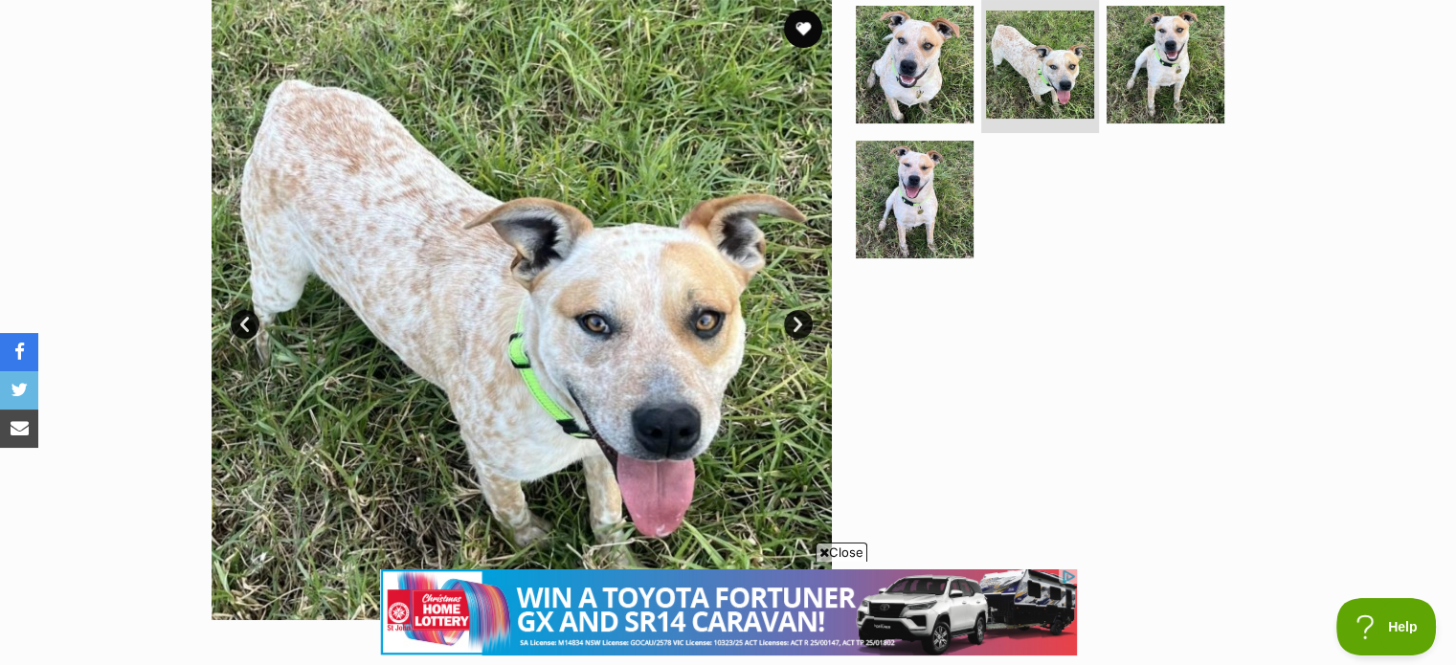
click at [803, 325] on link "Next" at bounding box center [798, 324] width 29 height 29
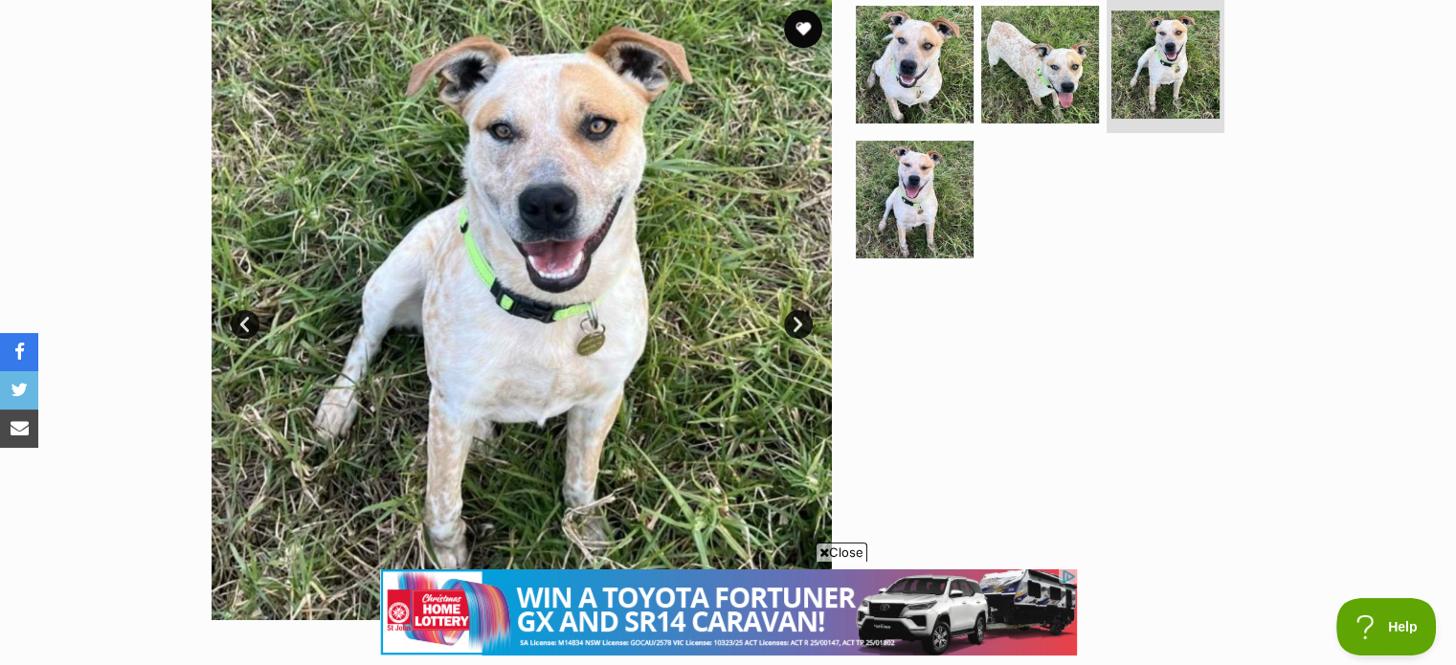
click at [803, 325] on link "Next" at bounding box center [798, 324] width 29 height 29
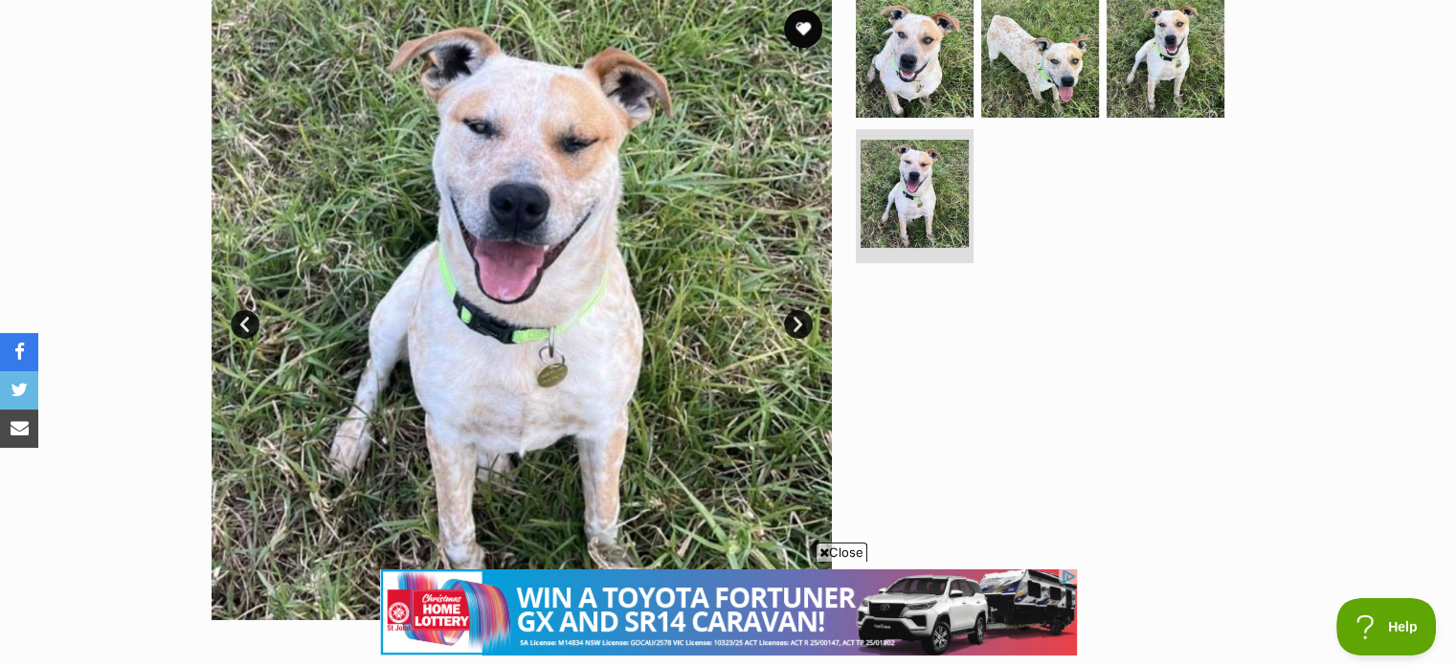
click at [803, 325] on link "Next" at bounding box center [798, 324] width 29 height 29
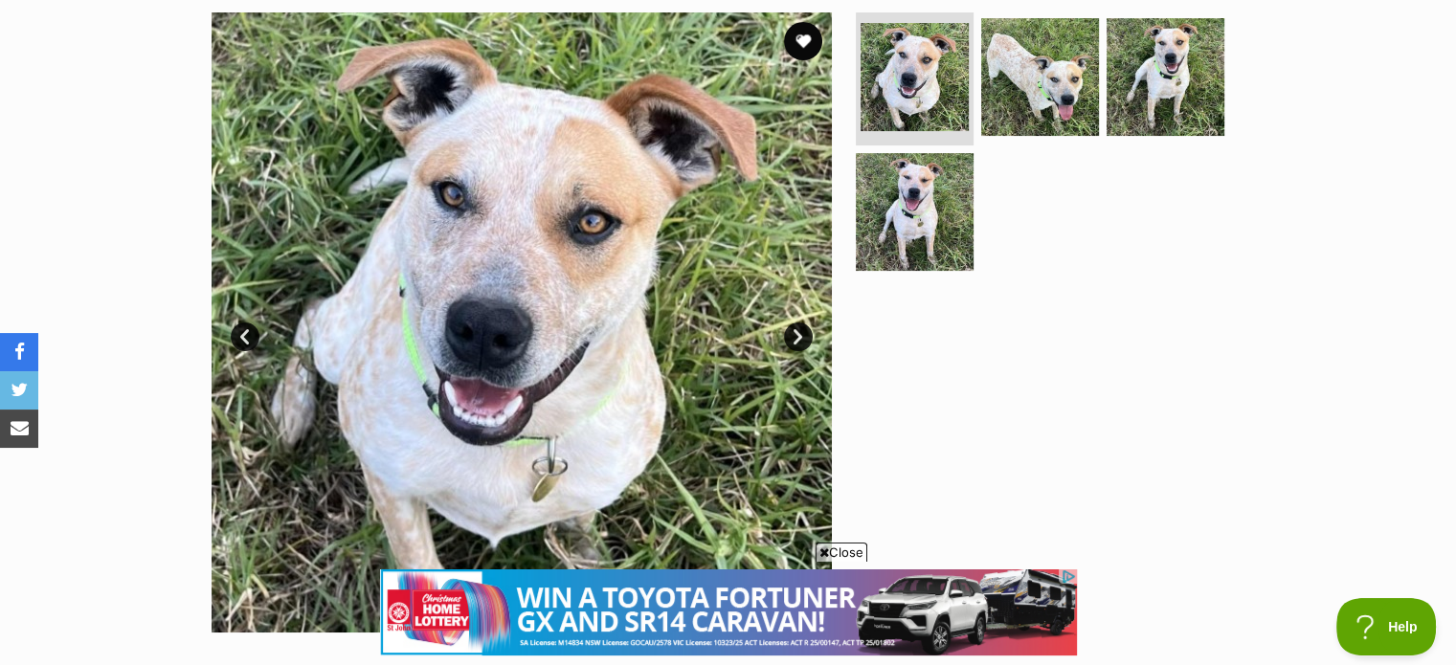
scroll to position [350, 0]
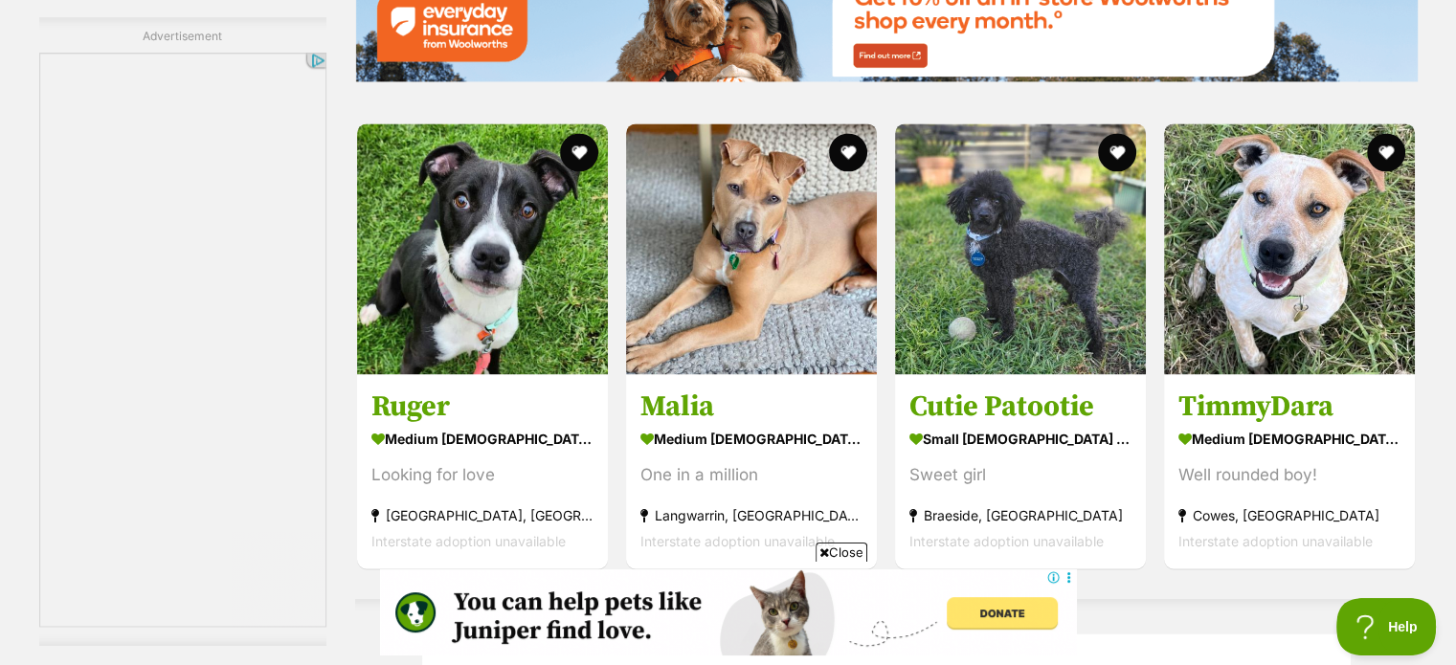
scroll to position [2943, 0]
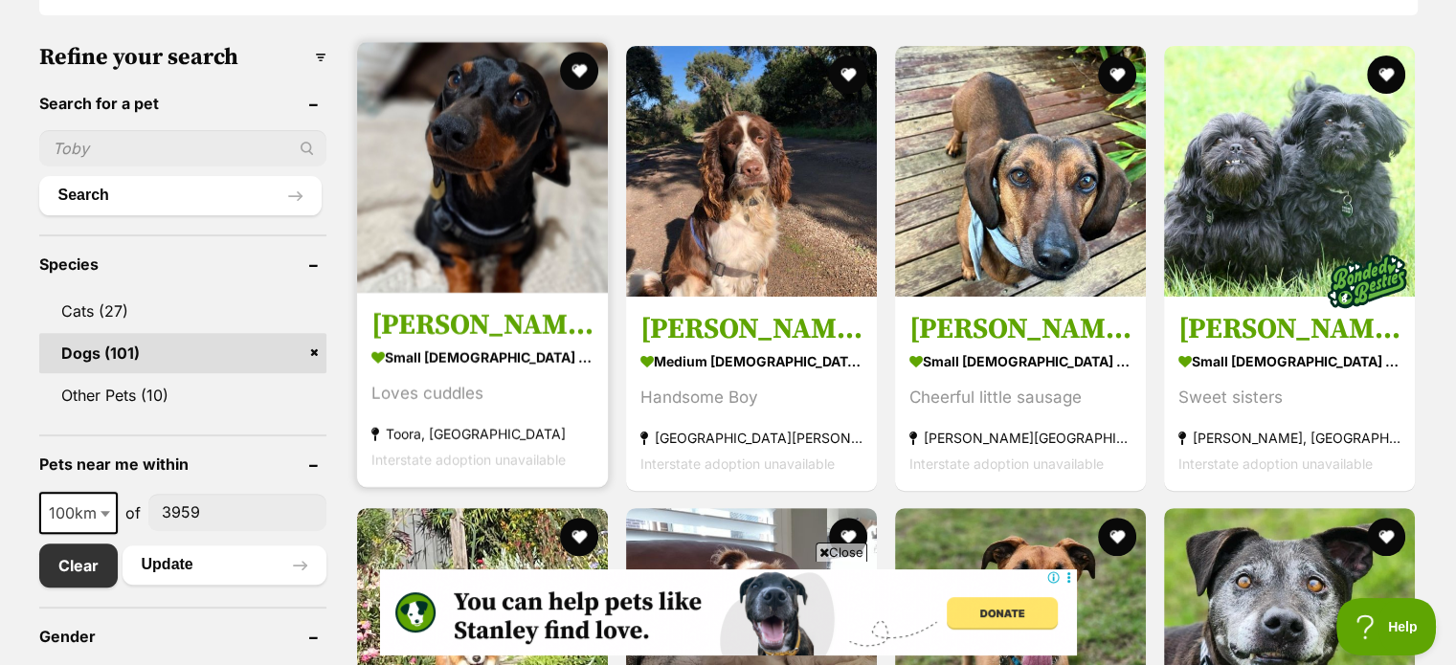
click at [431, 323] on h3 "[PERSON_NAME]" at bounding box center [482, 324] width 222 height 36
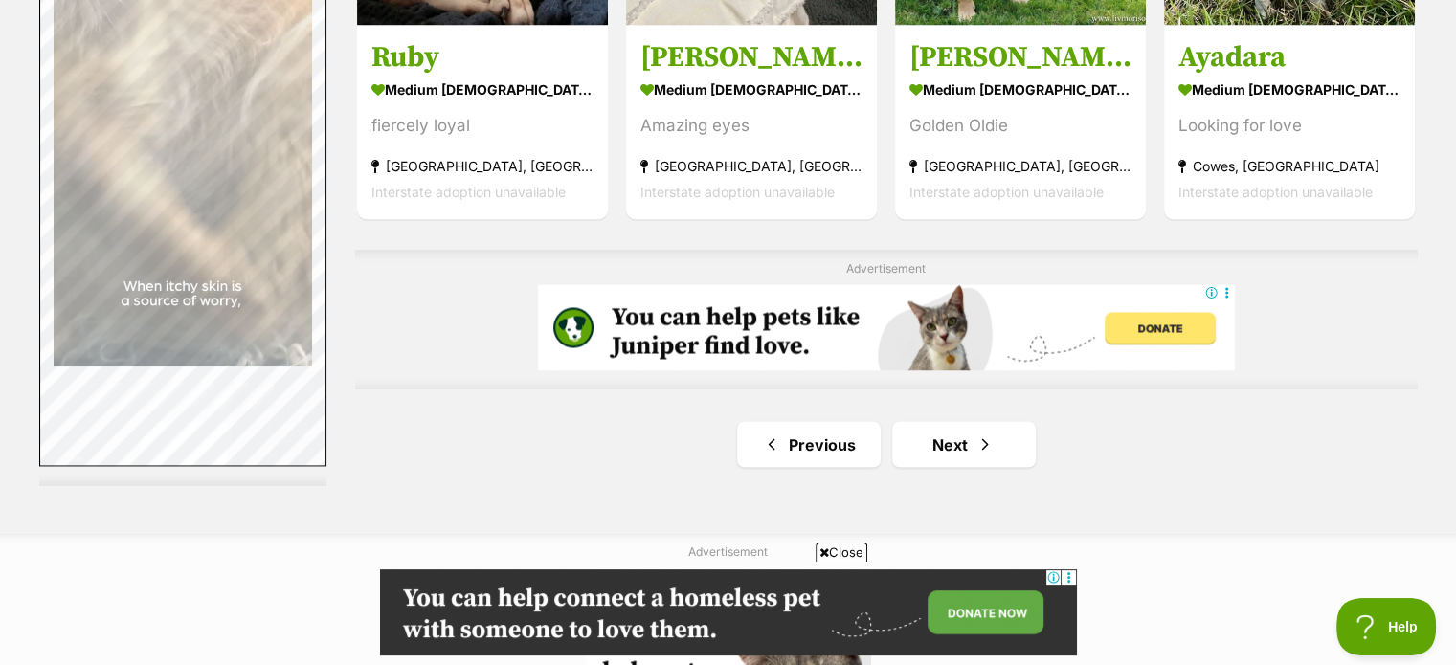
scroll to position [3265, 0]
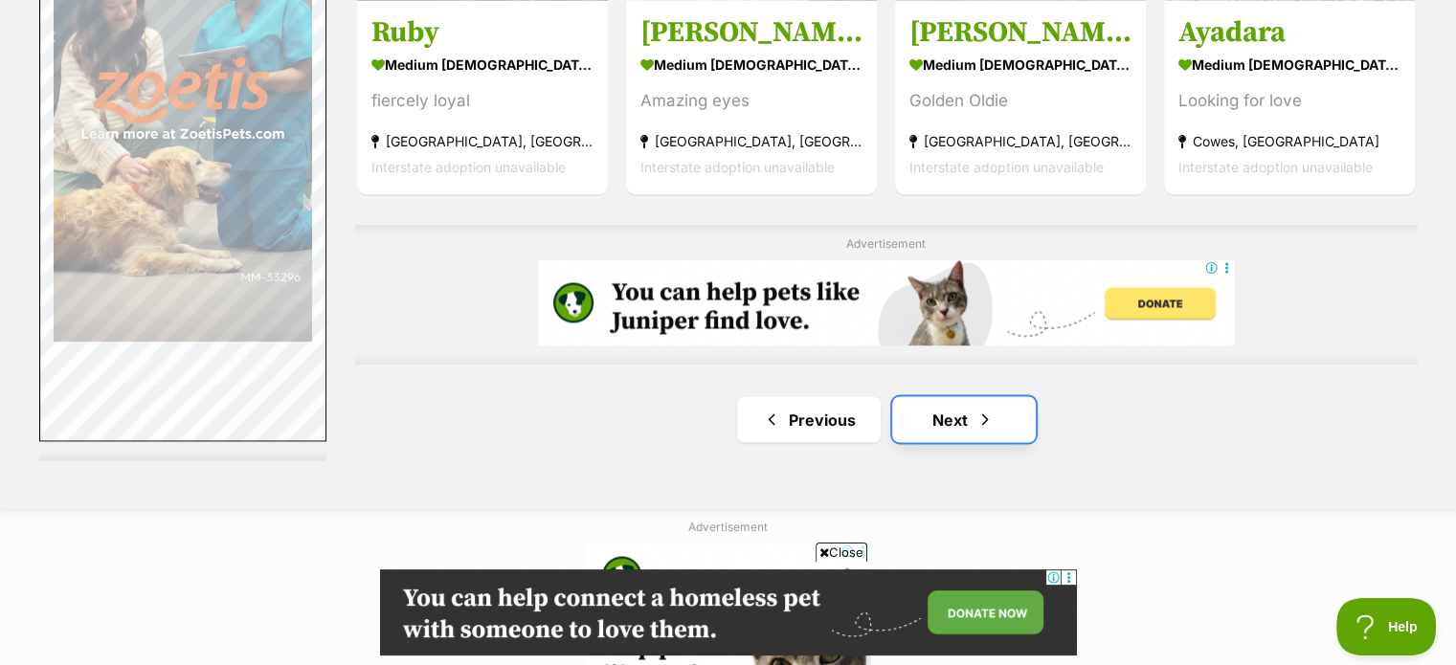
click at [987, 430] on span "Next page" at bounding box center [985, 419] width 19 height 23
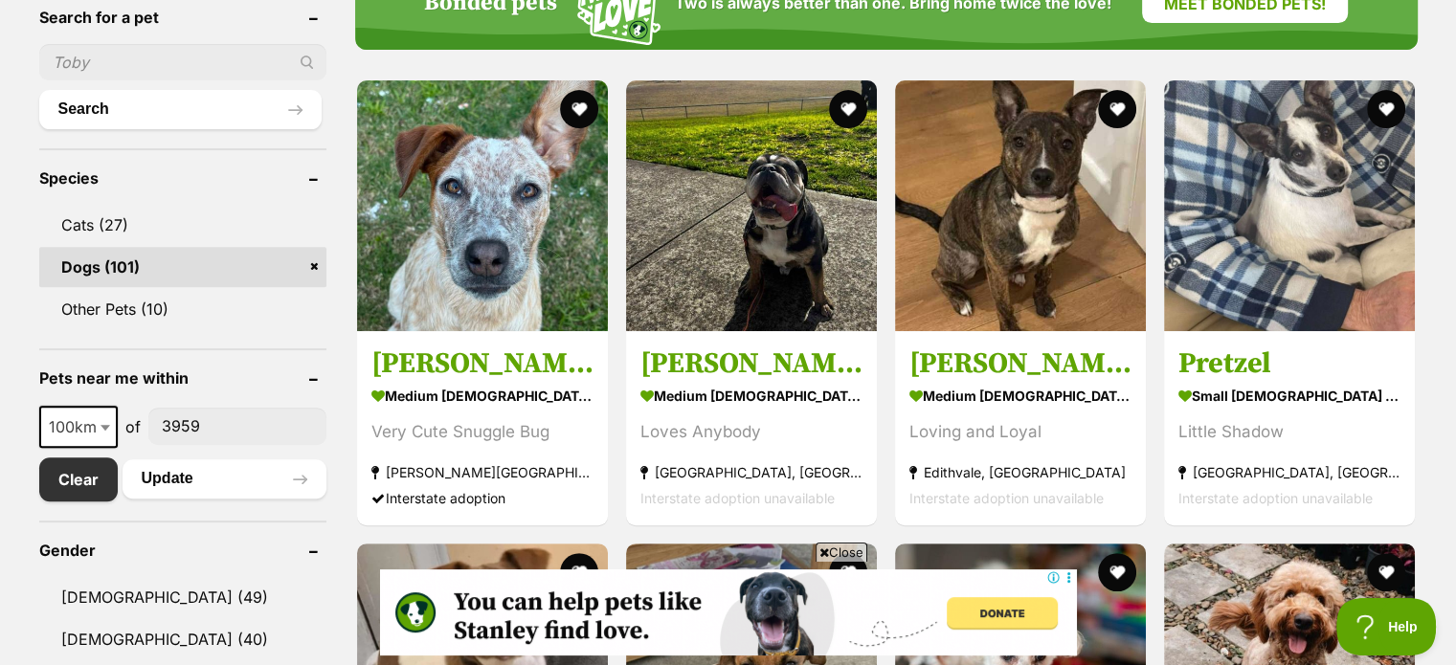
scroll to position [683, 0]
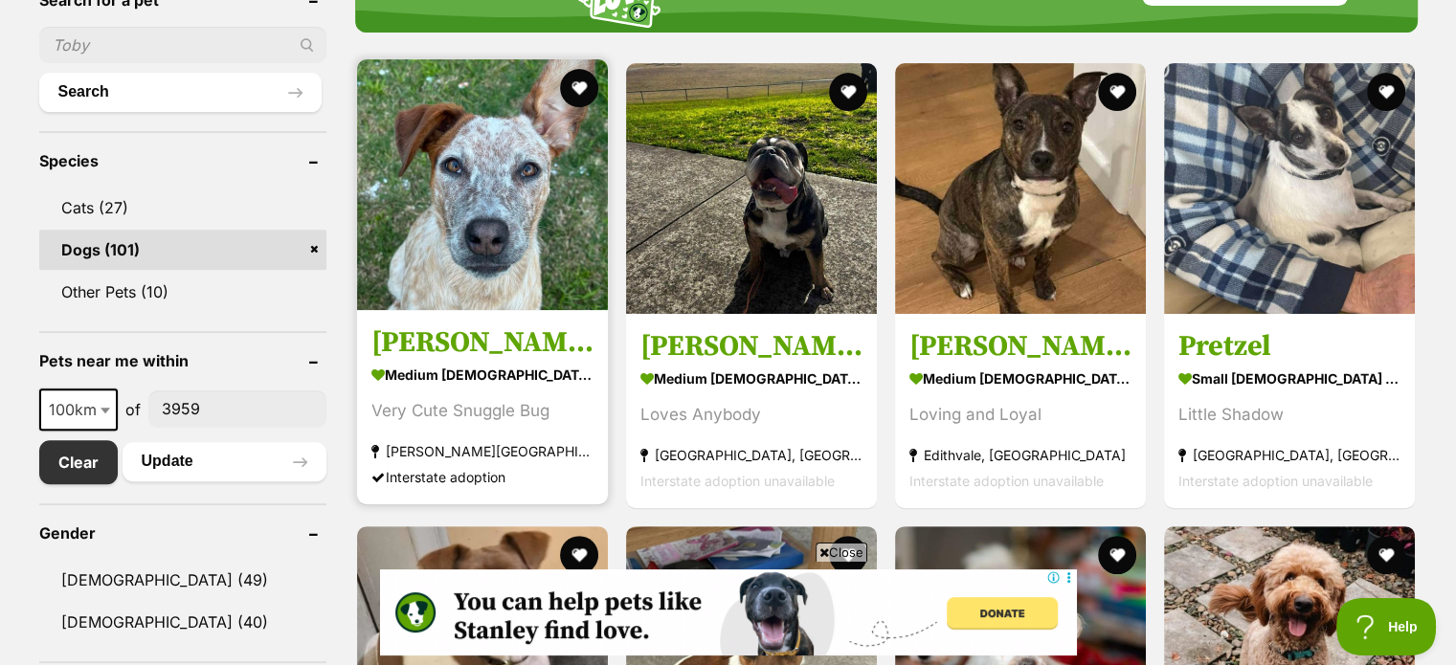
click at [428, 341] on h3 "[PERSON_NAME]" at bounding box center [482, 343] width 222 height 36
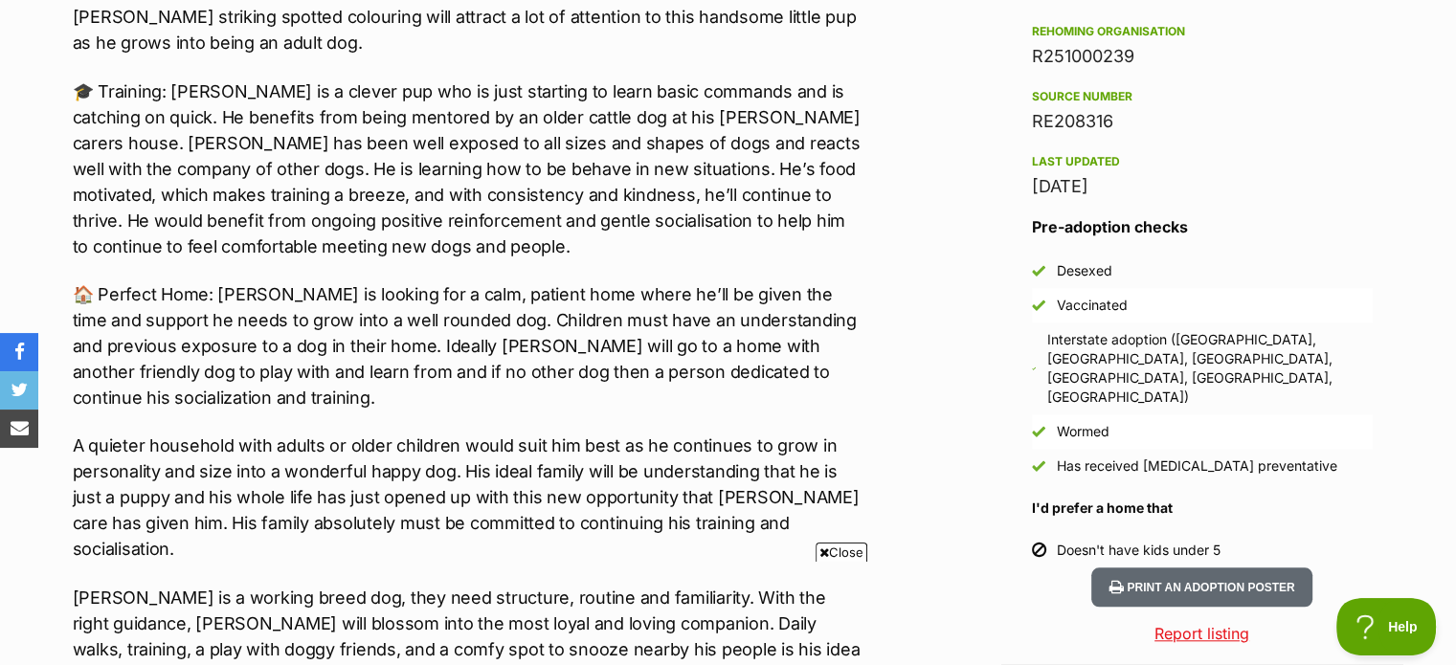
scroll to position [1651, 0]
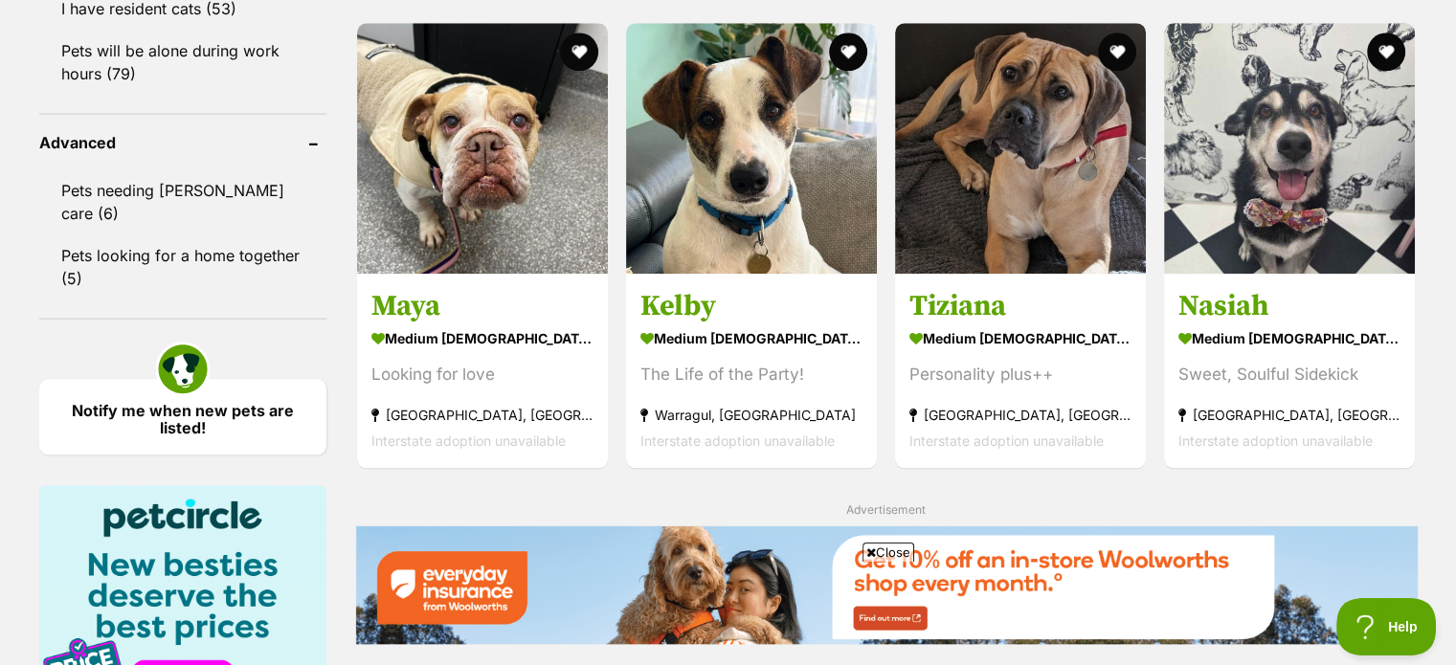
scroll to position [2011, 0]
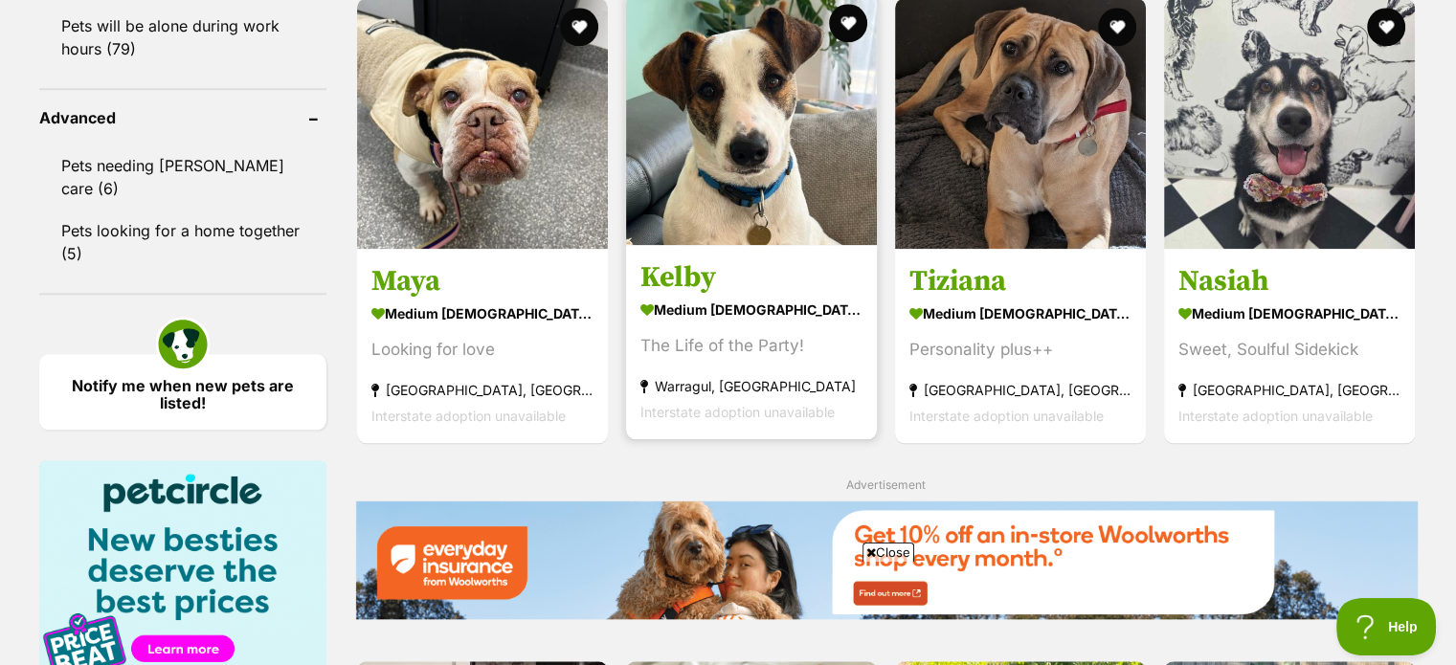
click at [692, 275] on h3 "Kelby" at bounding box center [751, 277] width 222 height 36
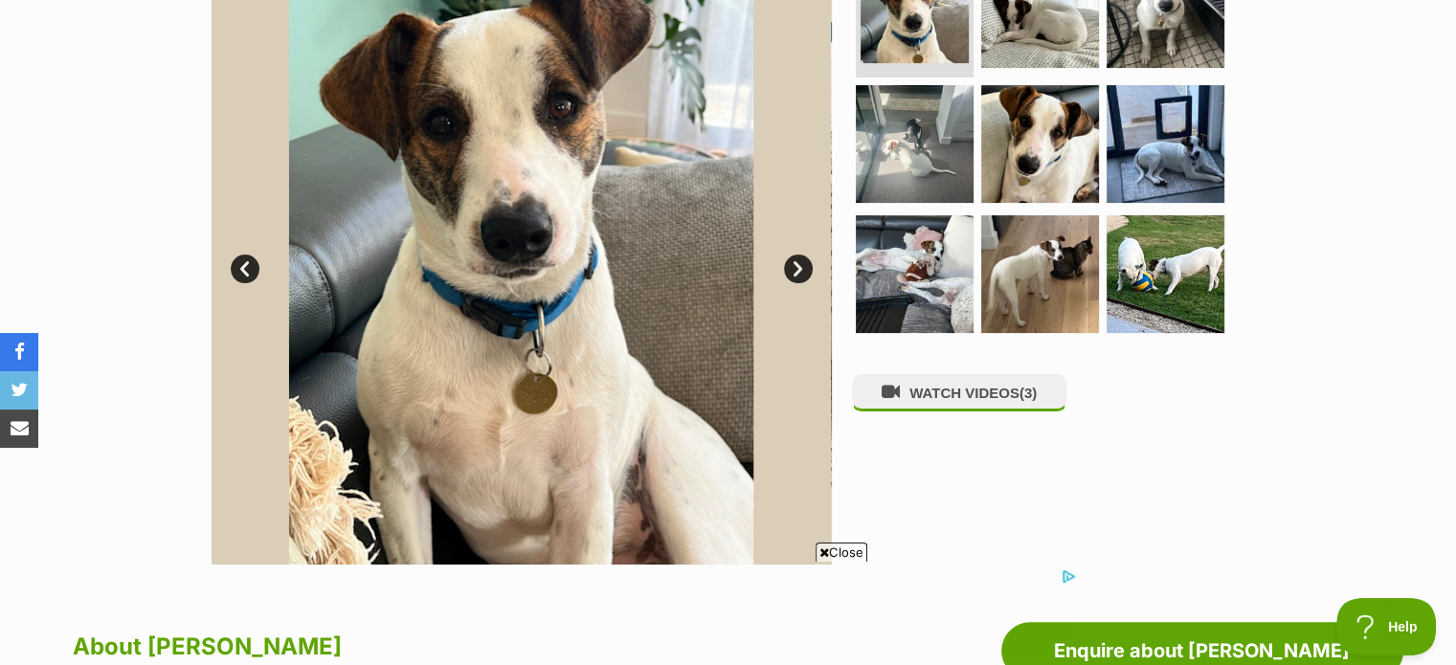
scroll to position [441, 0]
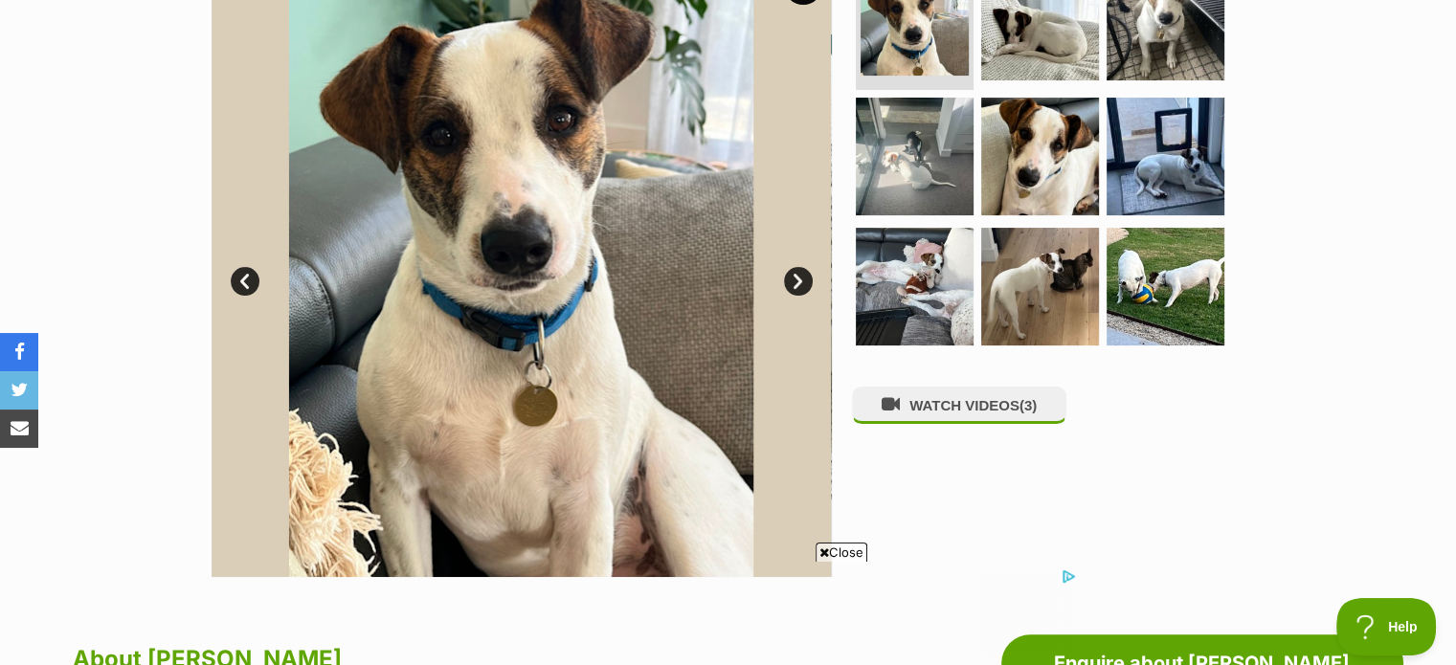
click at [798, 279] on link "Next" at bounding box center [798, 281] width 29 height 29
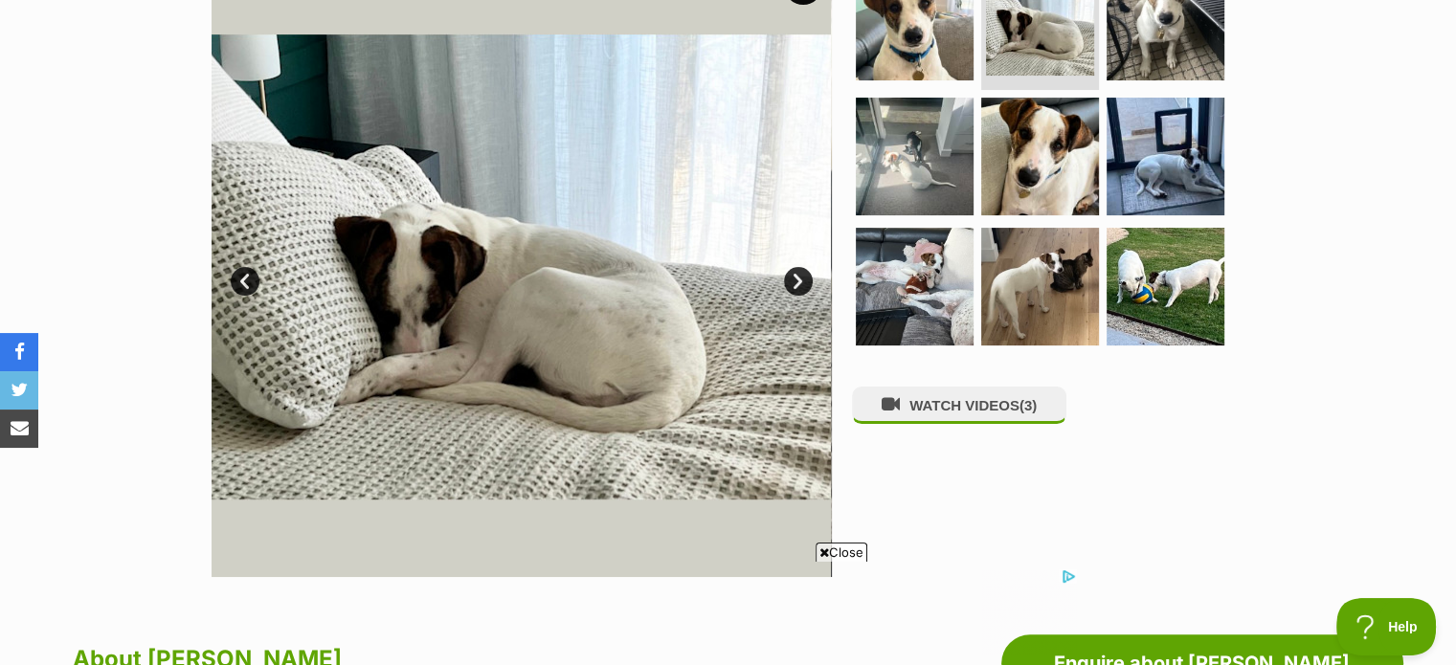
click at [798, 279] on link "Next" at bounding box center [798, 281] width 29 height 29
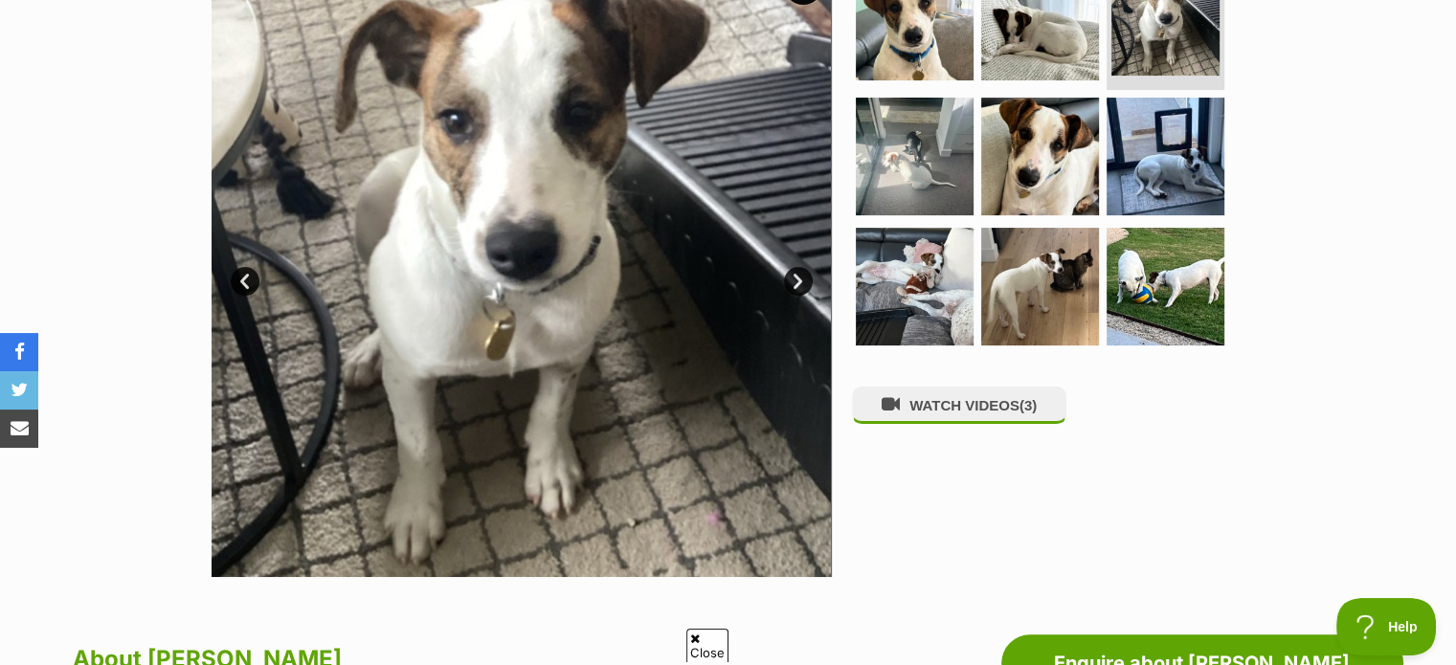
click at [798, 279] on link "Next" at bounding box center [798, 281] width 29 height 29
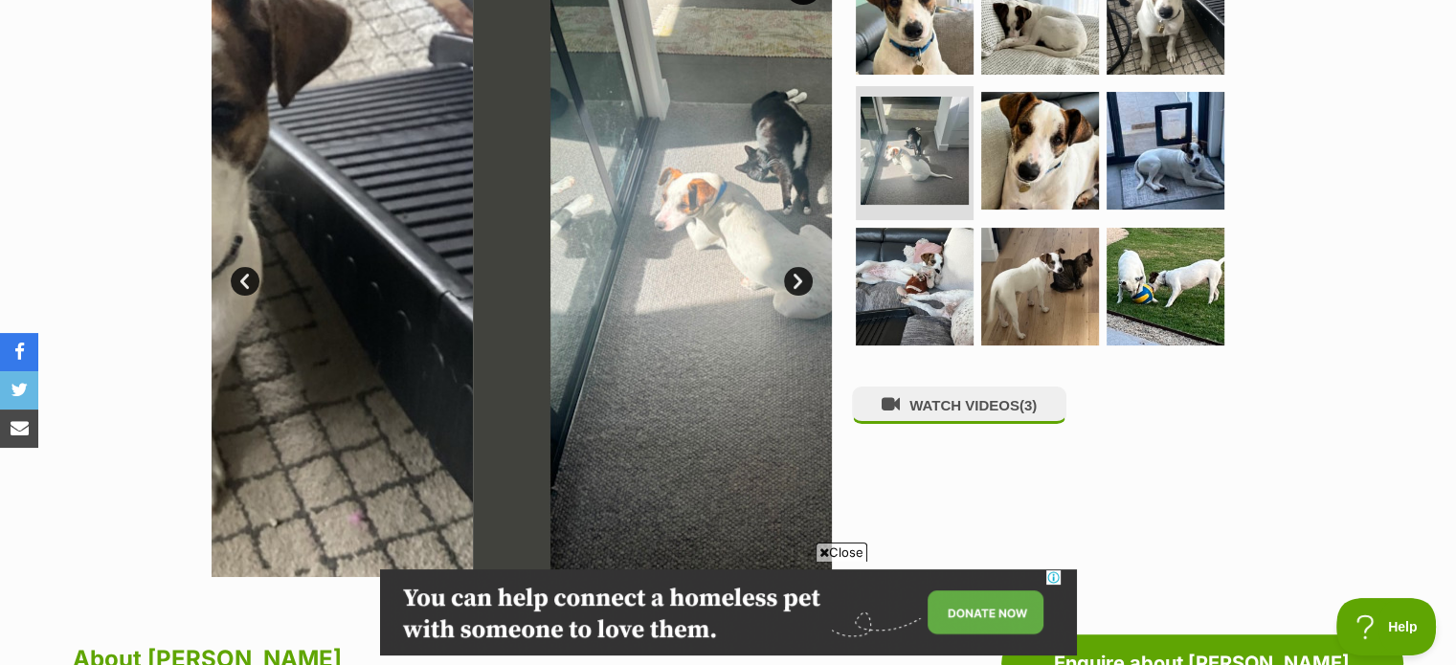
scroll to position [0, 0]
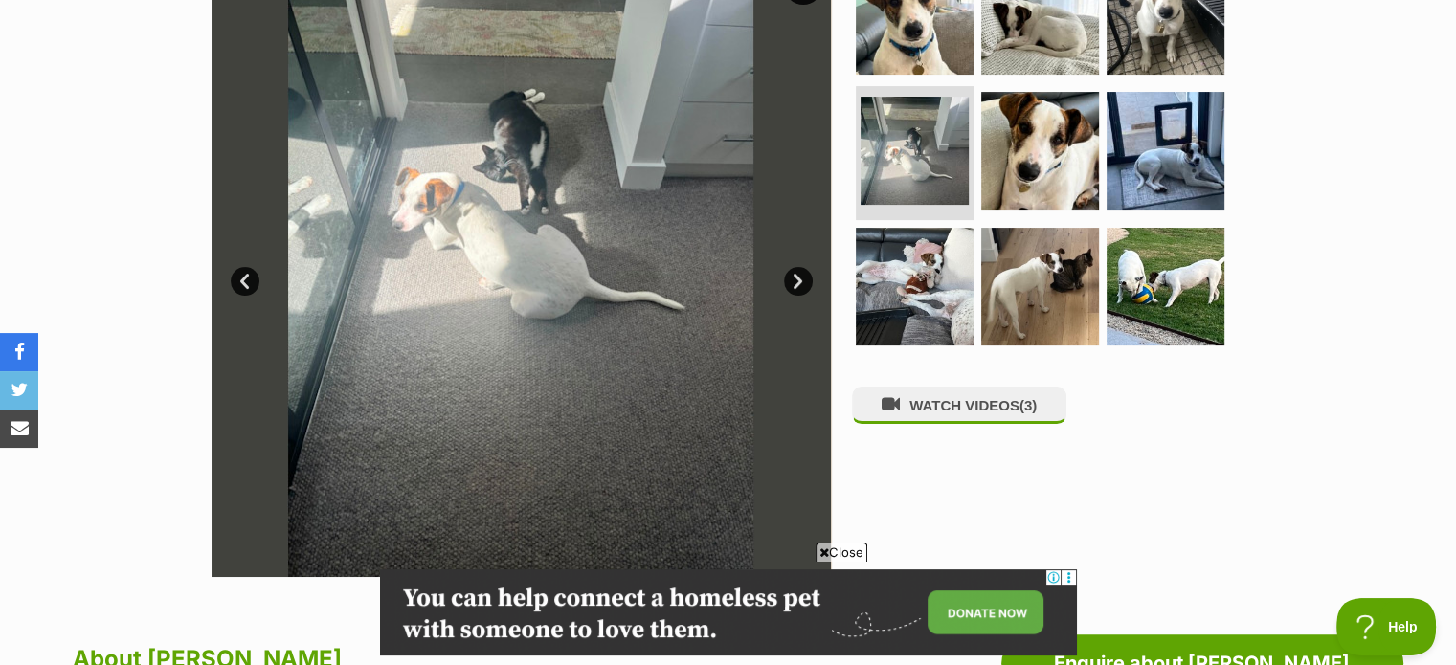
click at [798, 279] on link "Next" at bounding box center [798, 281] width 29 height 29
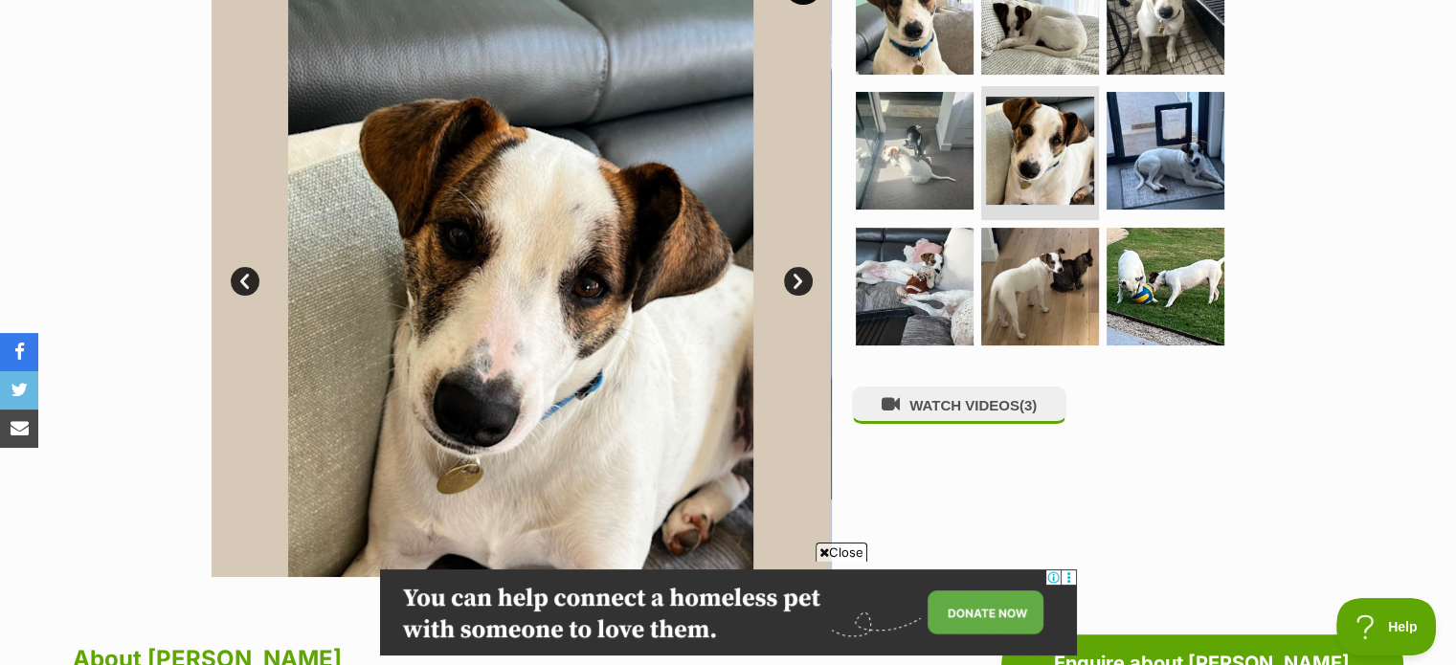
click at [798, 279] on link "Next" at bounding box center [798, 281] width 29 height 29
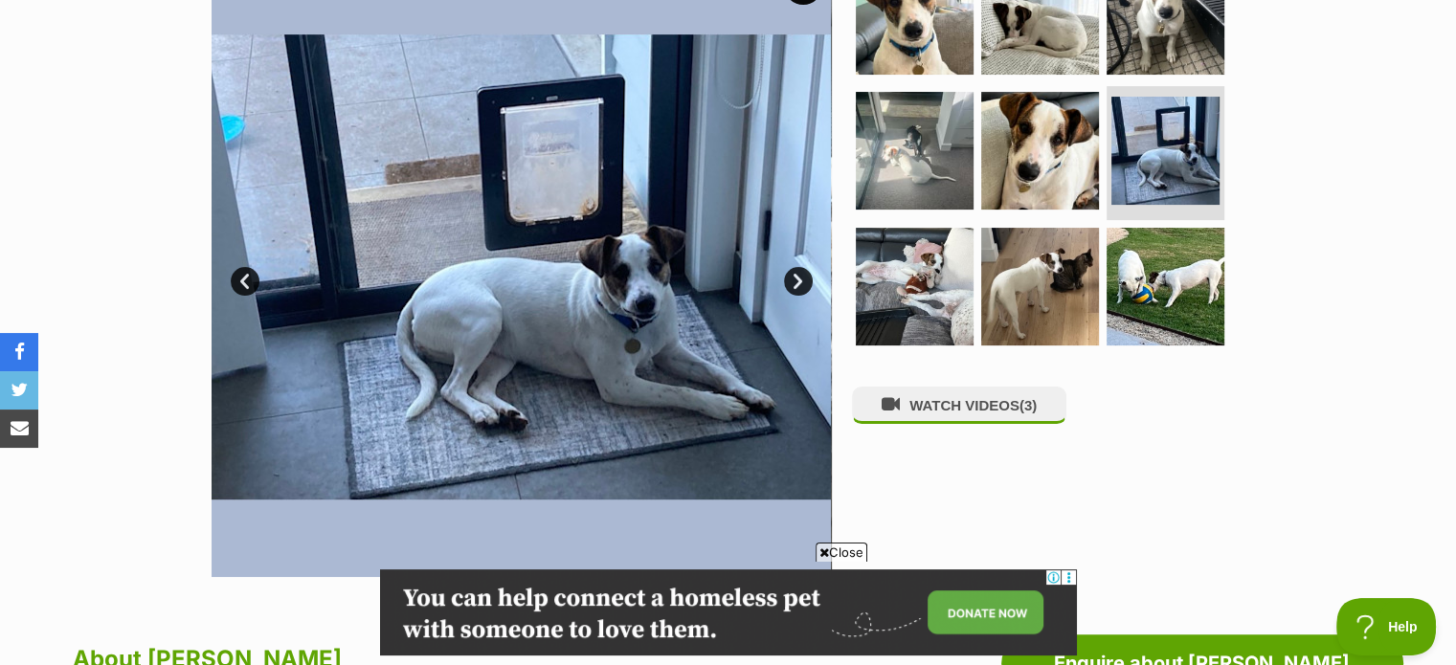
click at [798, 279] on link "Next" at bounding box center [798, 281] width 29 height 29
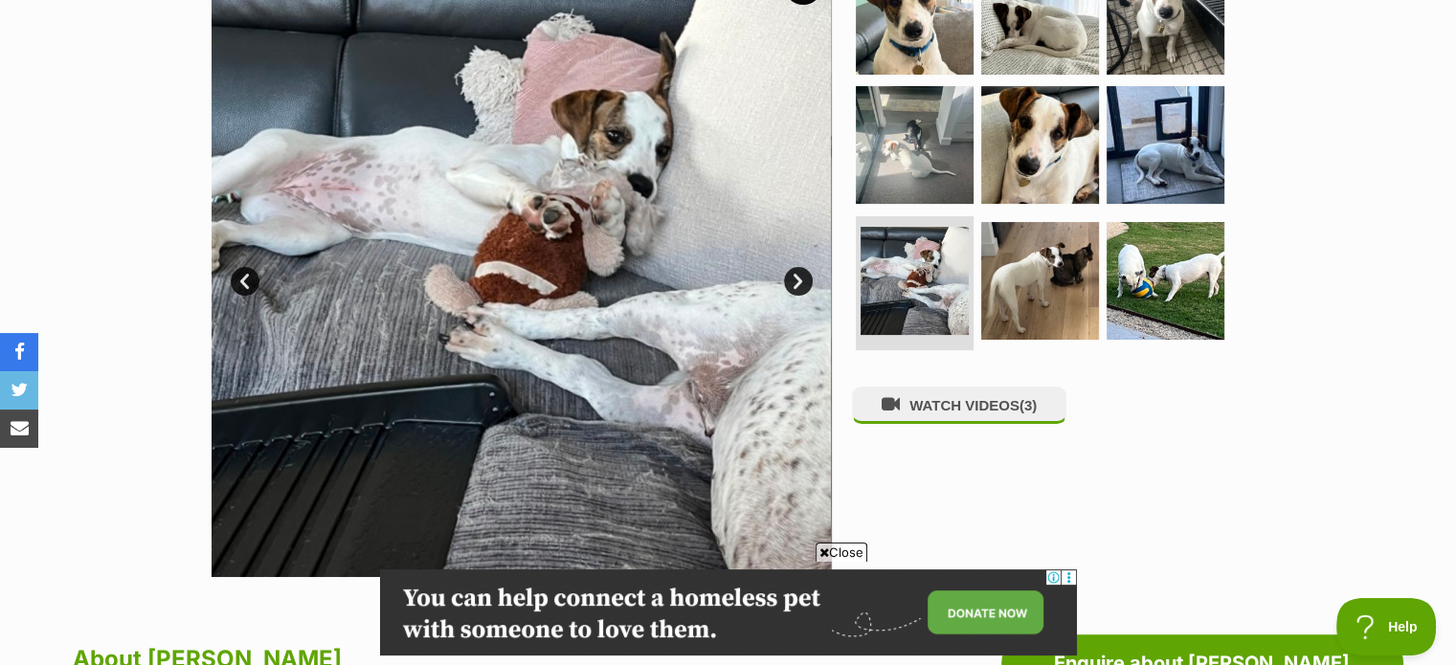
click at [798, 279] on link "Next" at bounding box center [798, 281] width 29 height 29
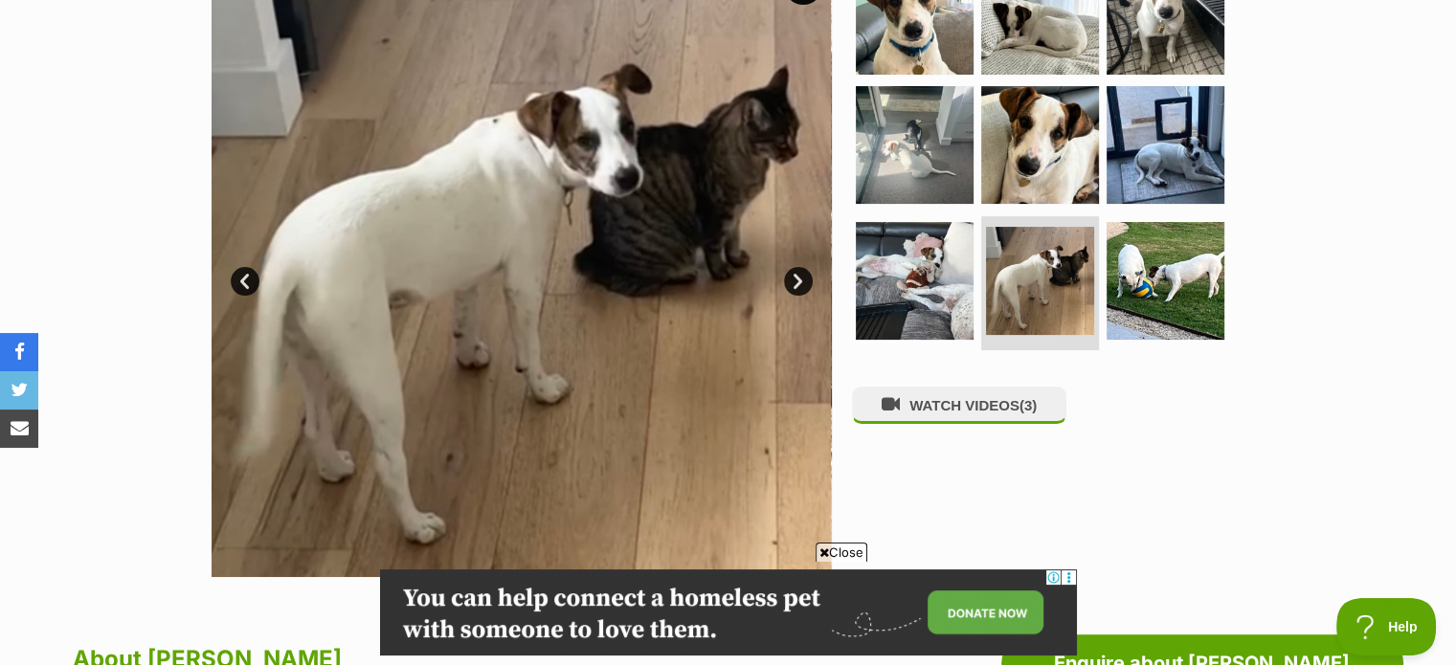
click at [798, 279] on link "Next" at bounding box center [798, 281] width 29 height 29
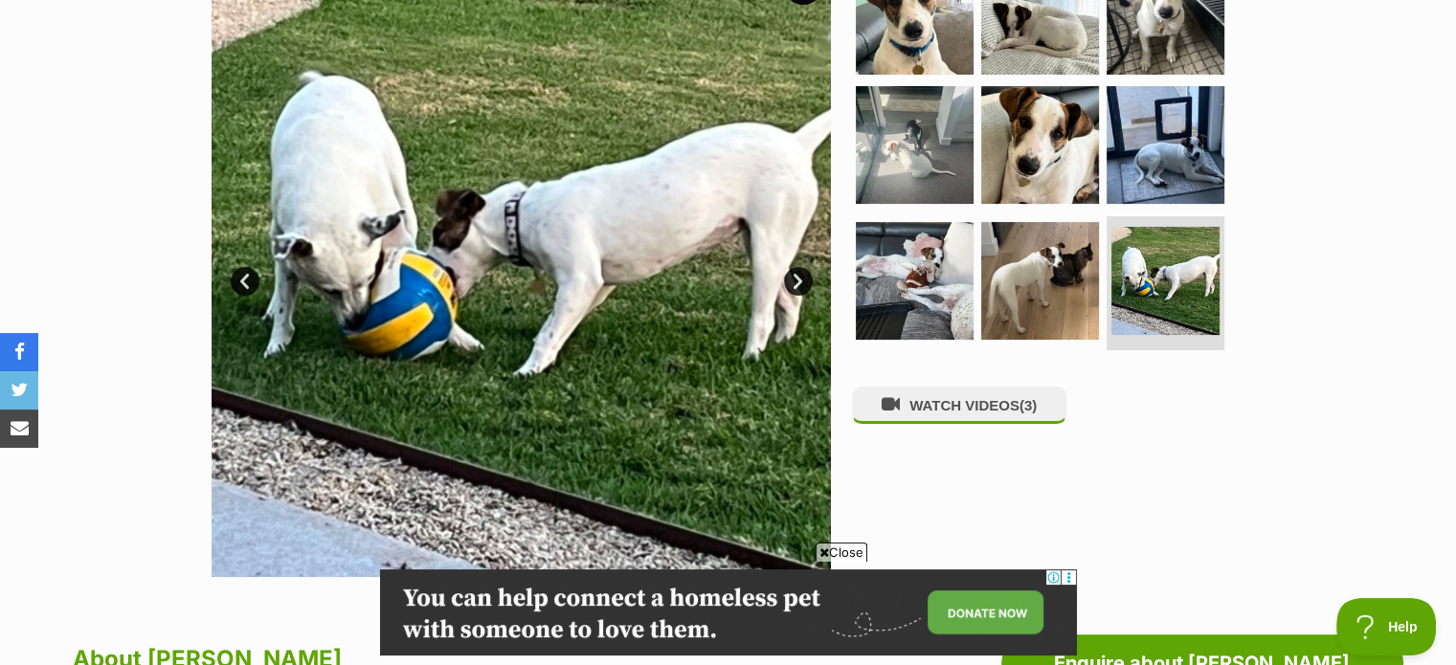
click at [798, 279] on link "Next" at bounding box center [798, 281] width 29 height 29
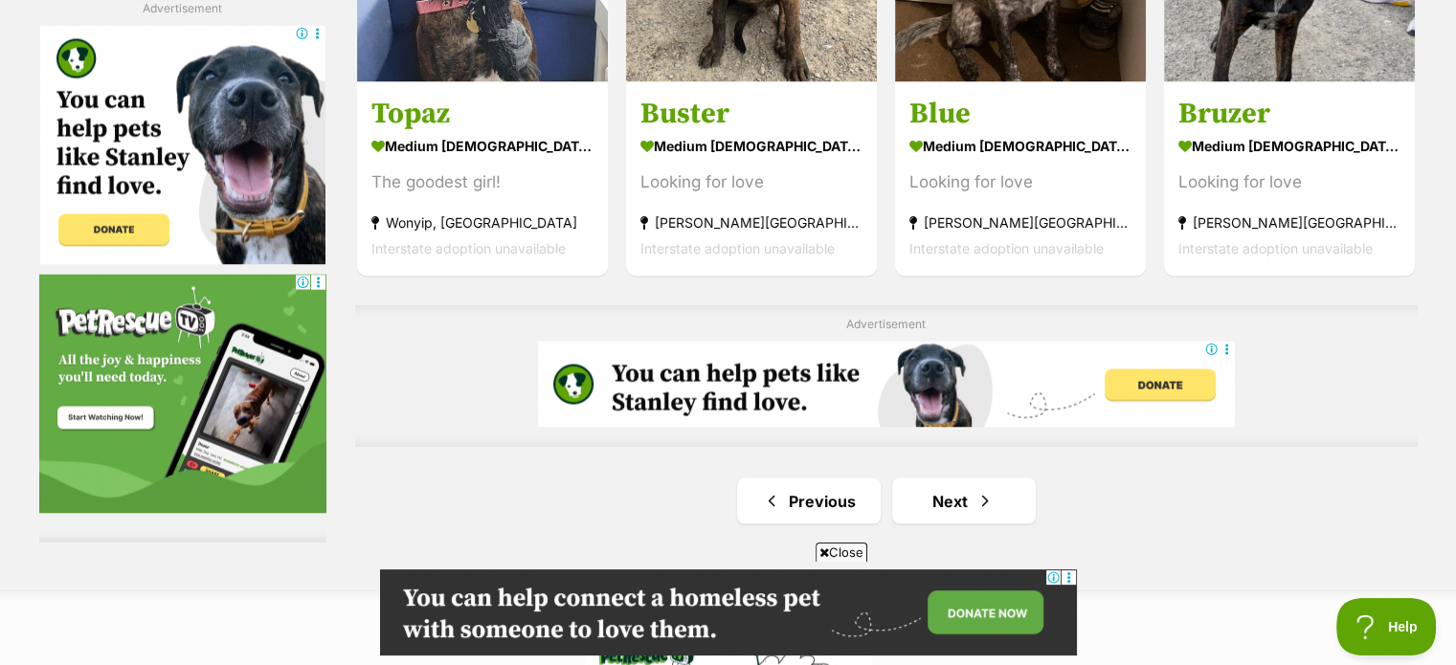
scroll to position [3336, 0]
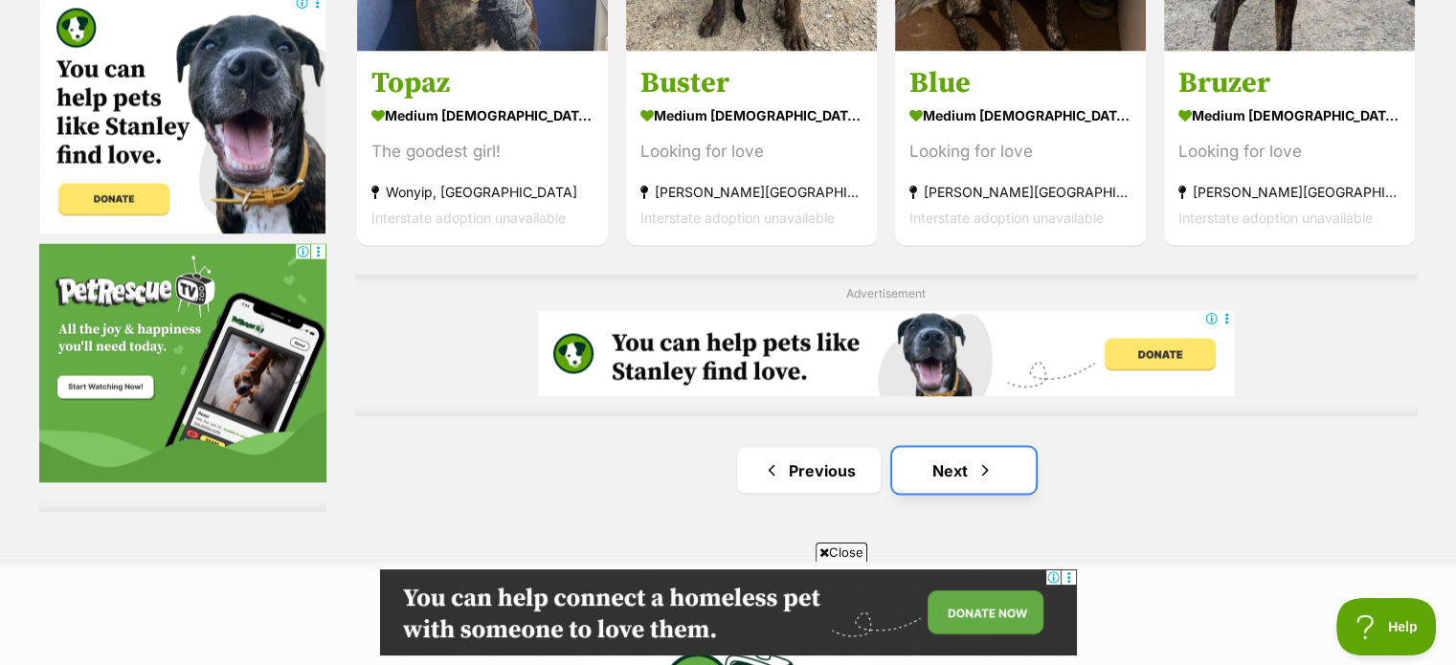
click at [973, 447] on link "Next" at bounding box center [964, 470] width 144 height 46
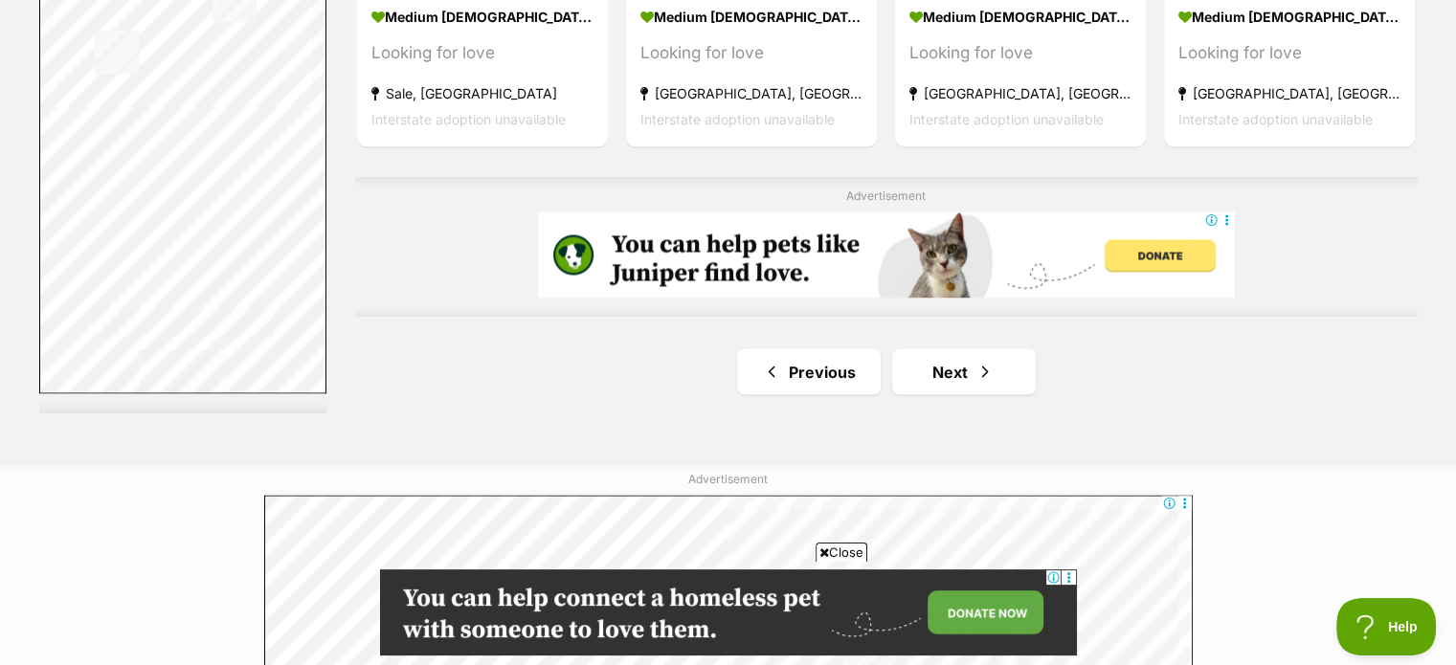
scroll to position [3361, 0]
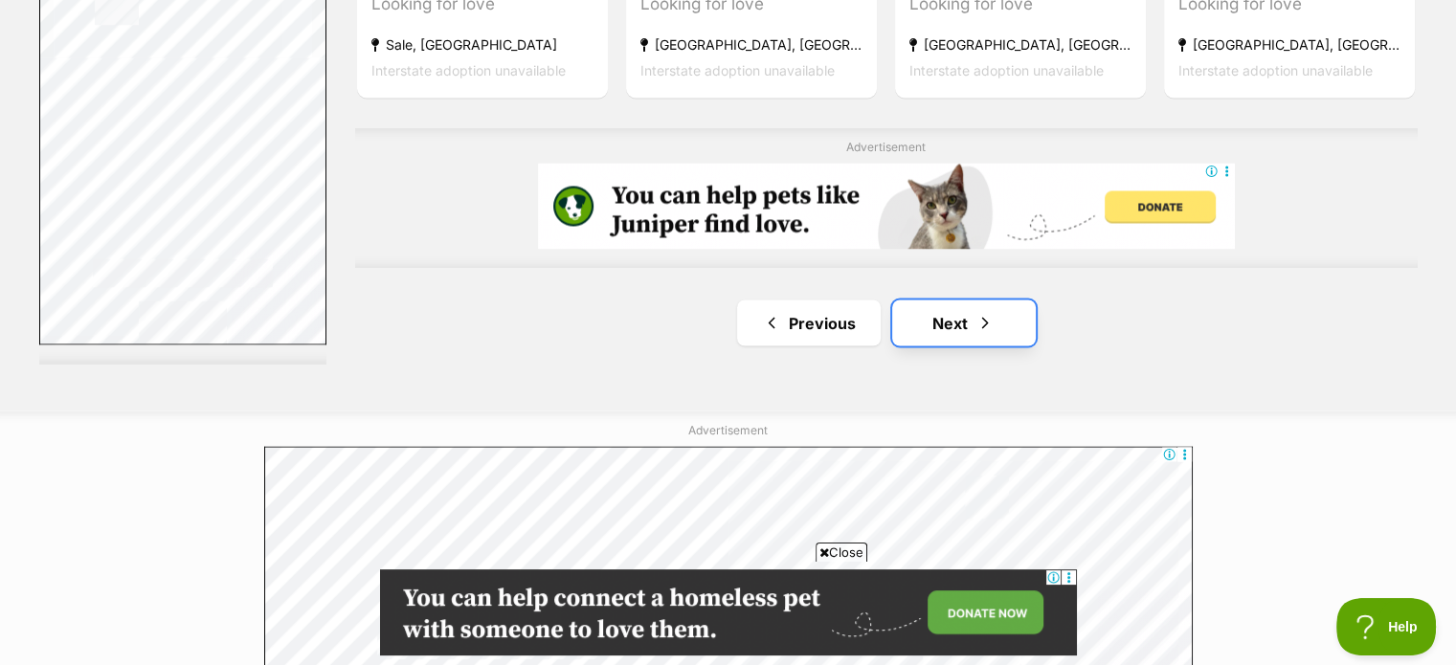
click at [950, 338] on link "Next" at bounding box center [964, 323] width 144 height 46
